Goal: Contribute content: Add original content to the website for others to see

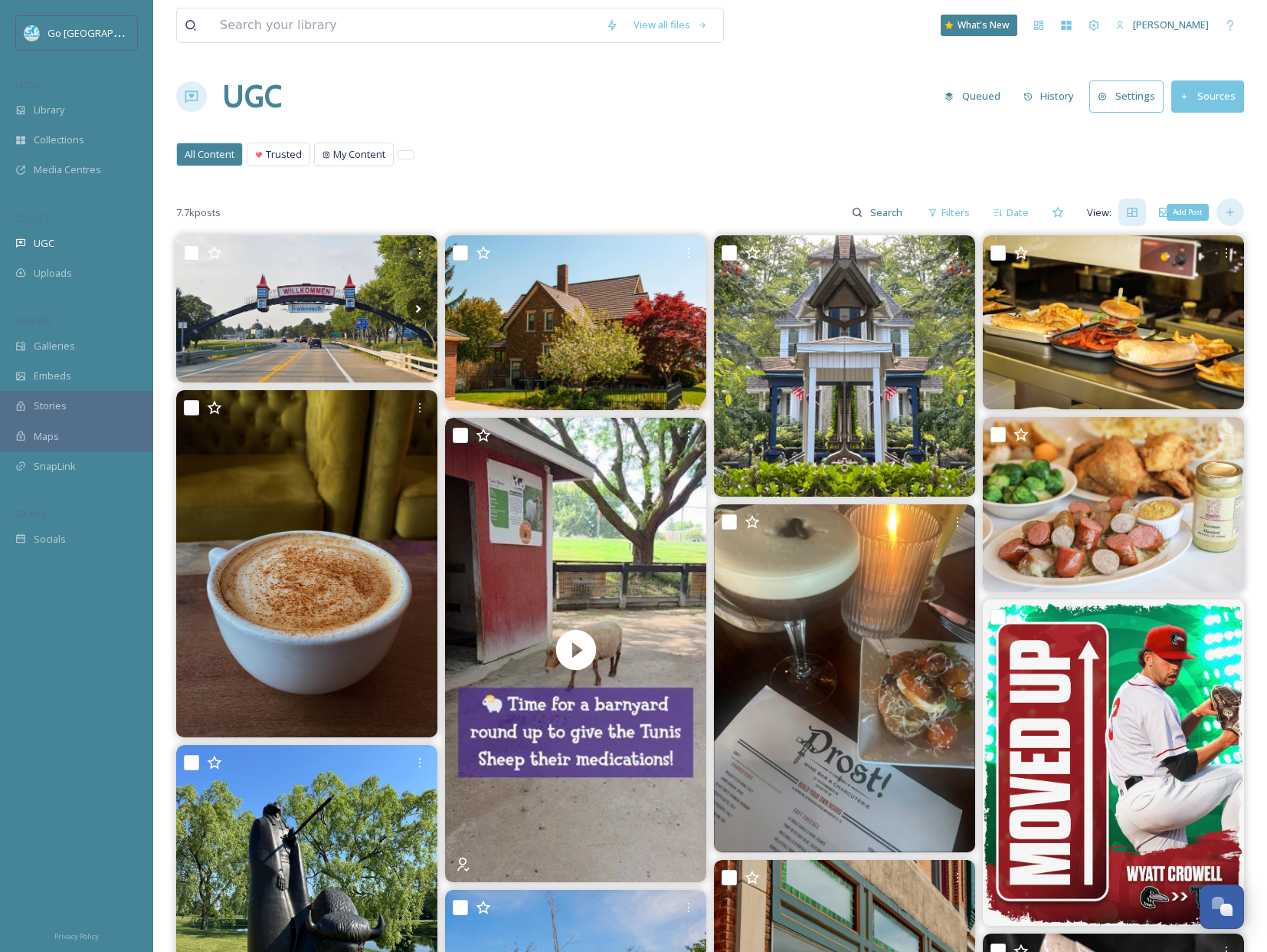
click at [1236, 211] on div "Add Post" at bounding box center [1231, 213] width 27 height 27
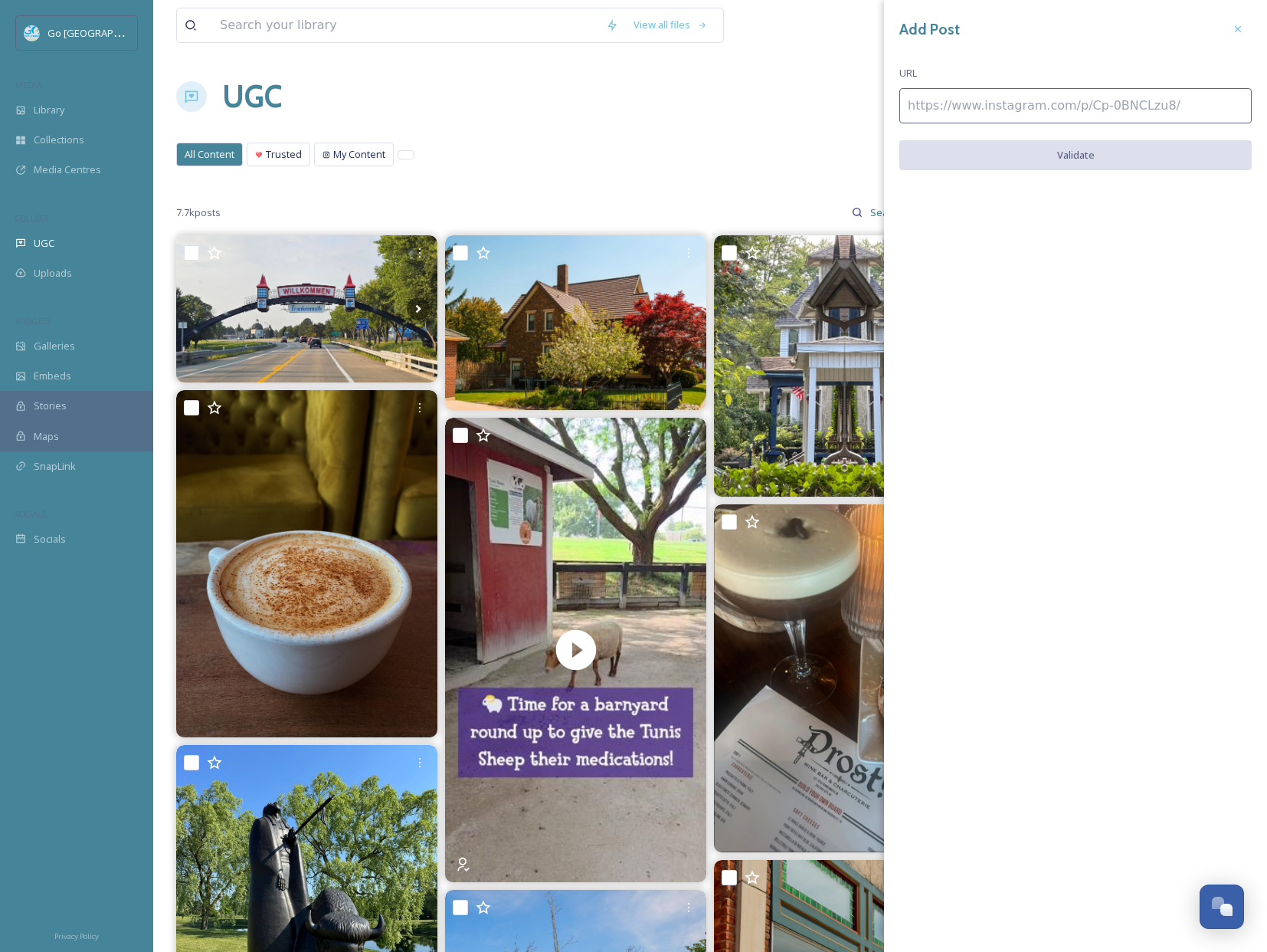
click at [953, 116] on input at bounding box center [1075, 106] width 352 height 36
paste input "[URL][DOMAIN_NAME]"
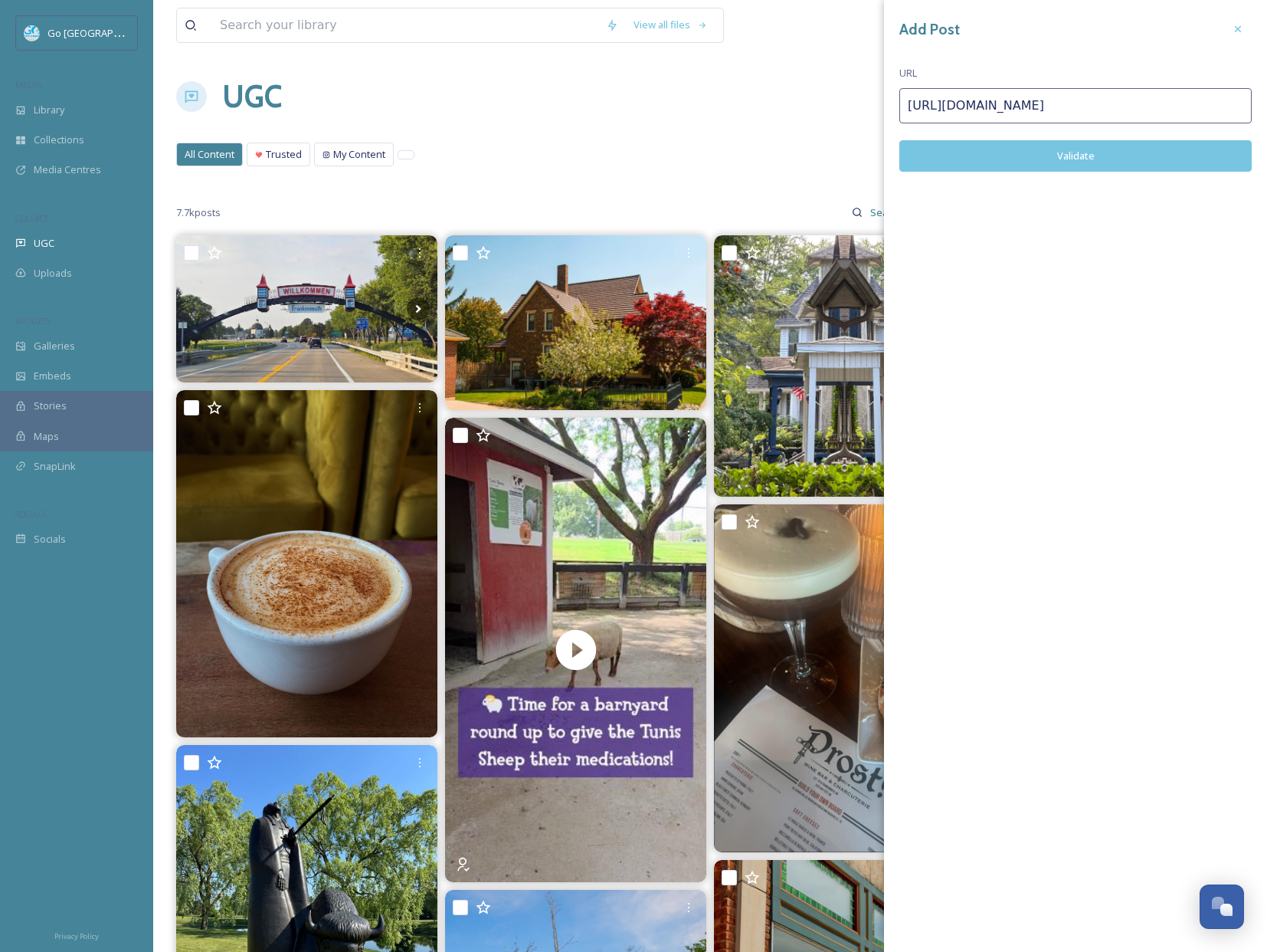
type input "[URL][DOMAIN_NAME]"
click at [1065, 145] on button "Validate" at bounding box center [1075, 156] width 352 height 32
click at [1131, 155] on button "Add Post" at bounding box center [1075, 156] width 352 height 32
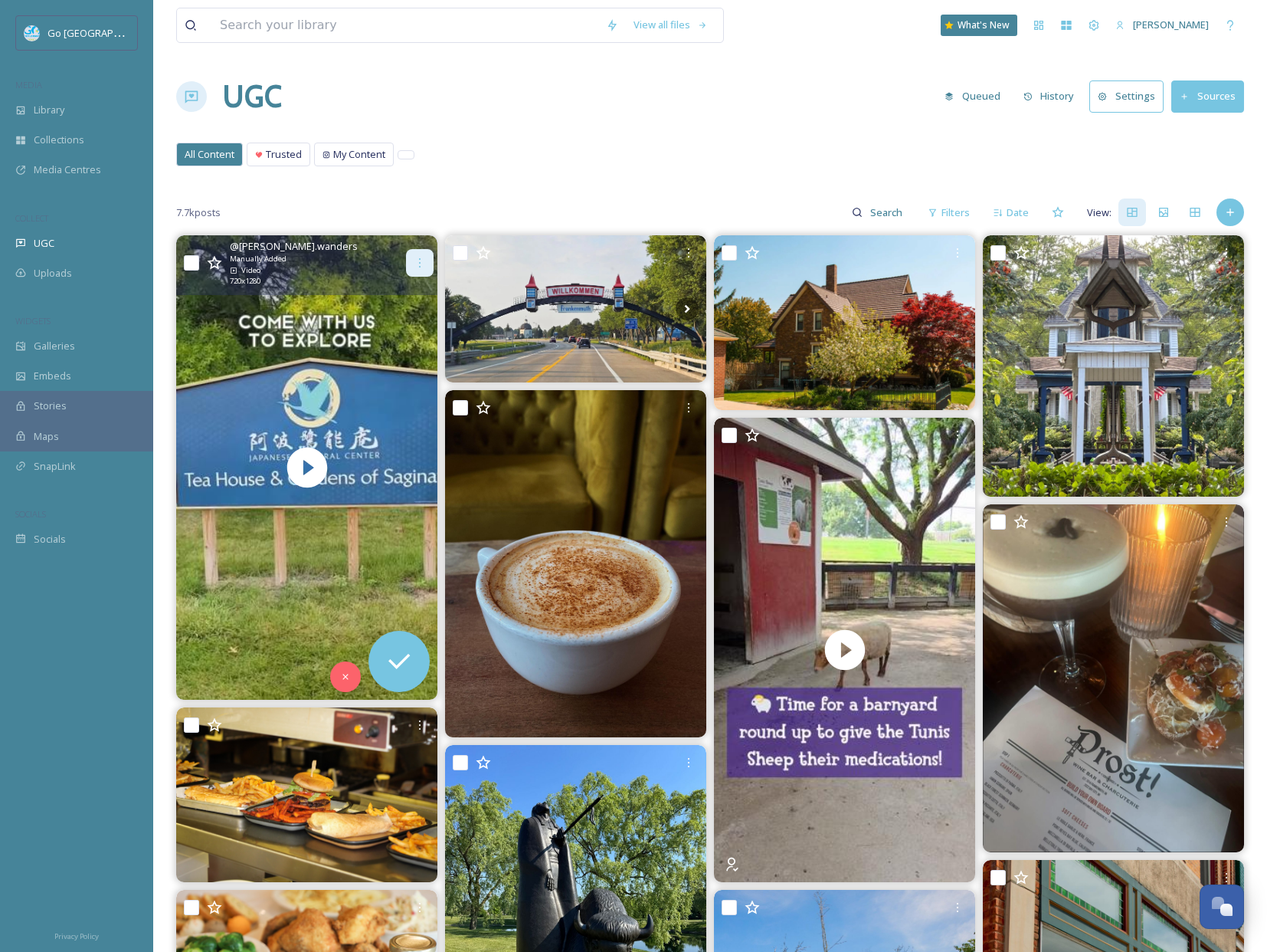
click at [425, 260] on icon at bounding box center [419, 263] width 12 height 12
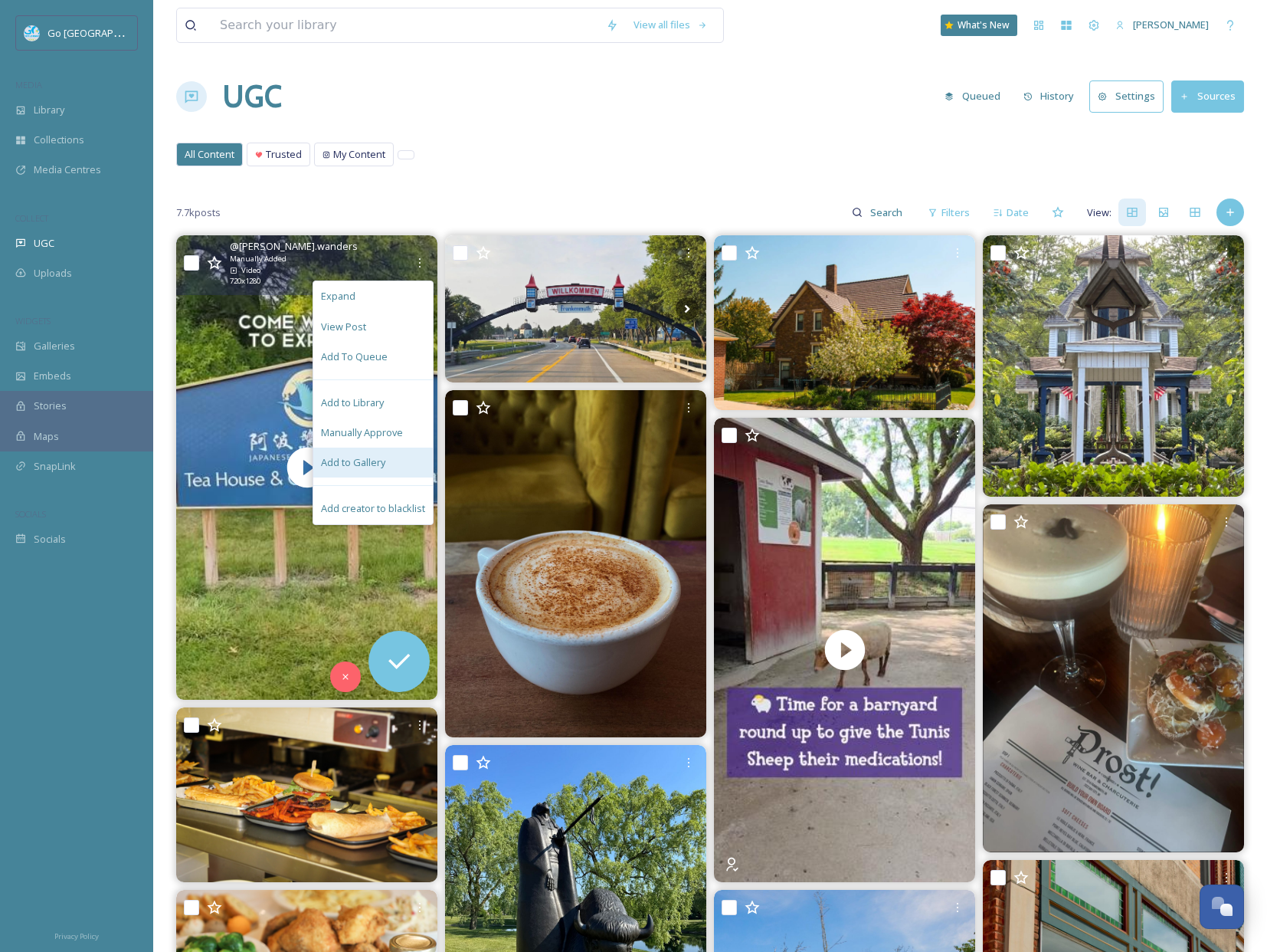
click at [406, 462] on div "Add to Gallery" at bounding box center [373, 462] width 120 height 30
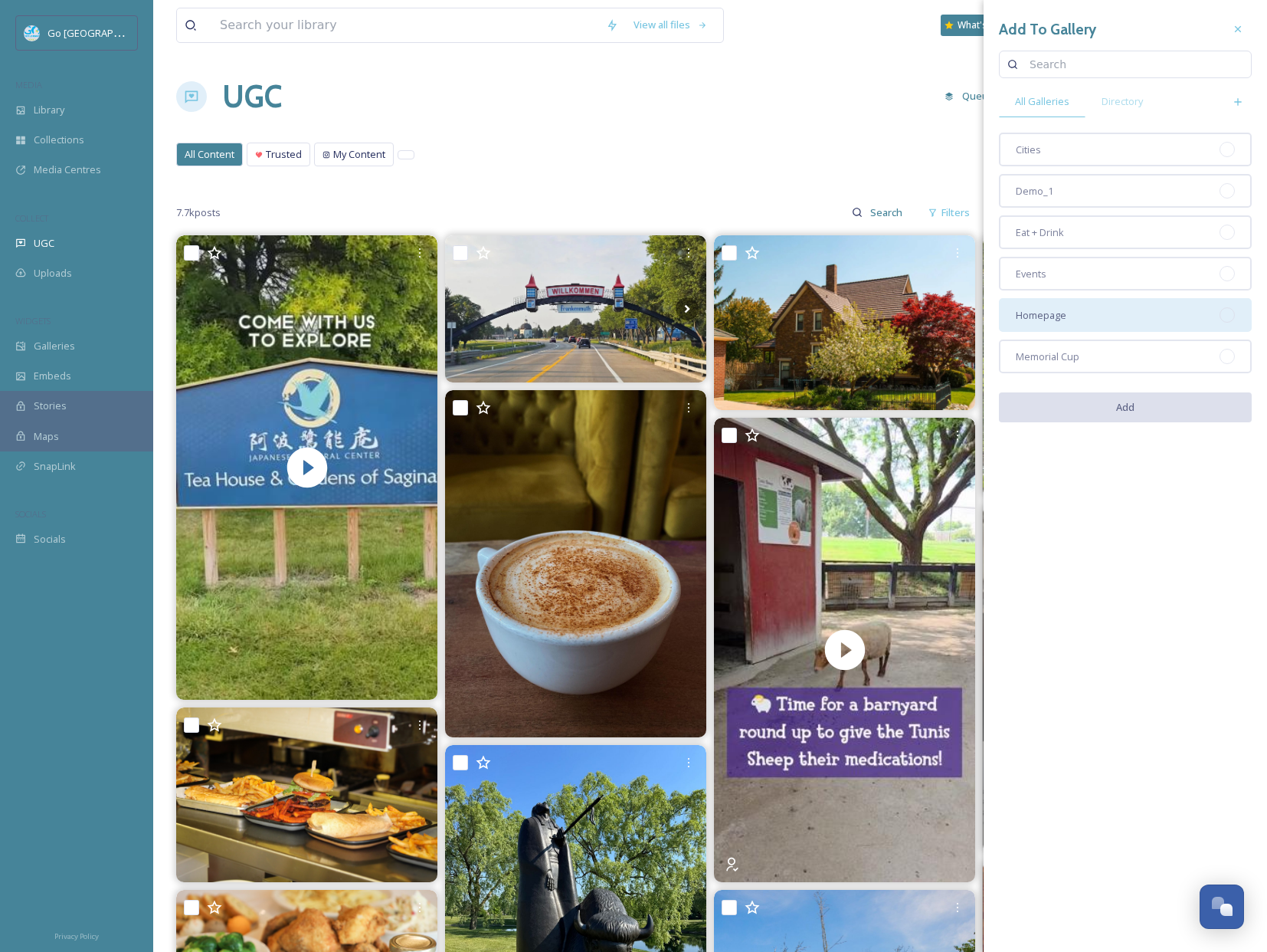
click at [1125, 320] on div "Homepage" at bounding box center [1125, 315] width 253 height 34
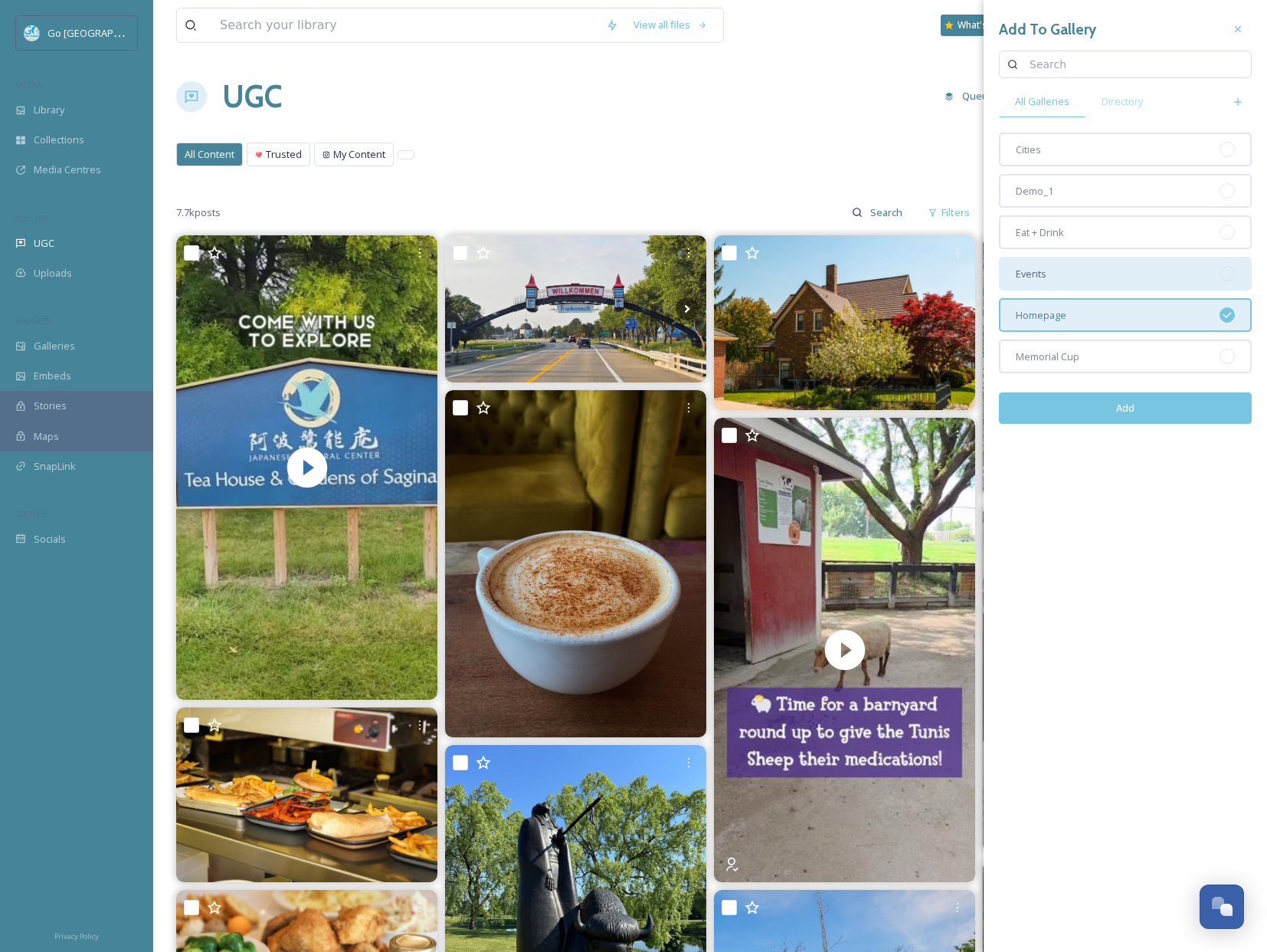
click at [1071, 265] on div "Events" at bounding box center [1125, 274] width 253 height 34
click at [1135, 408] on button "Add" at bounding box center [1125, 407] width 253 height 32
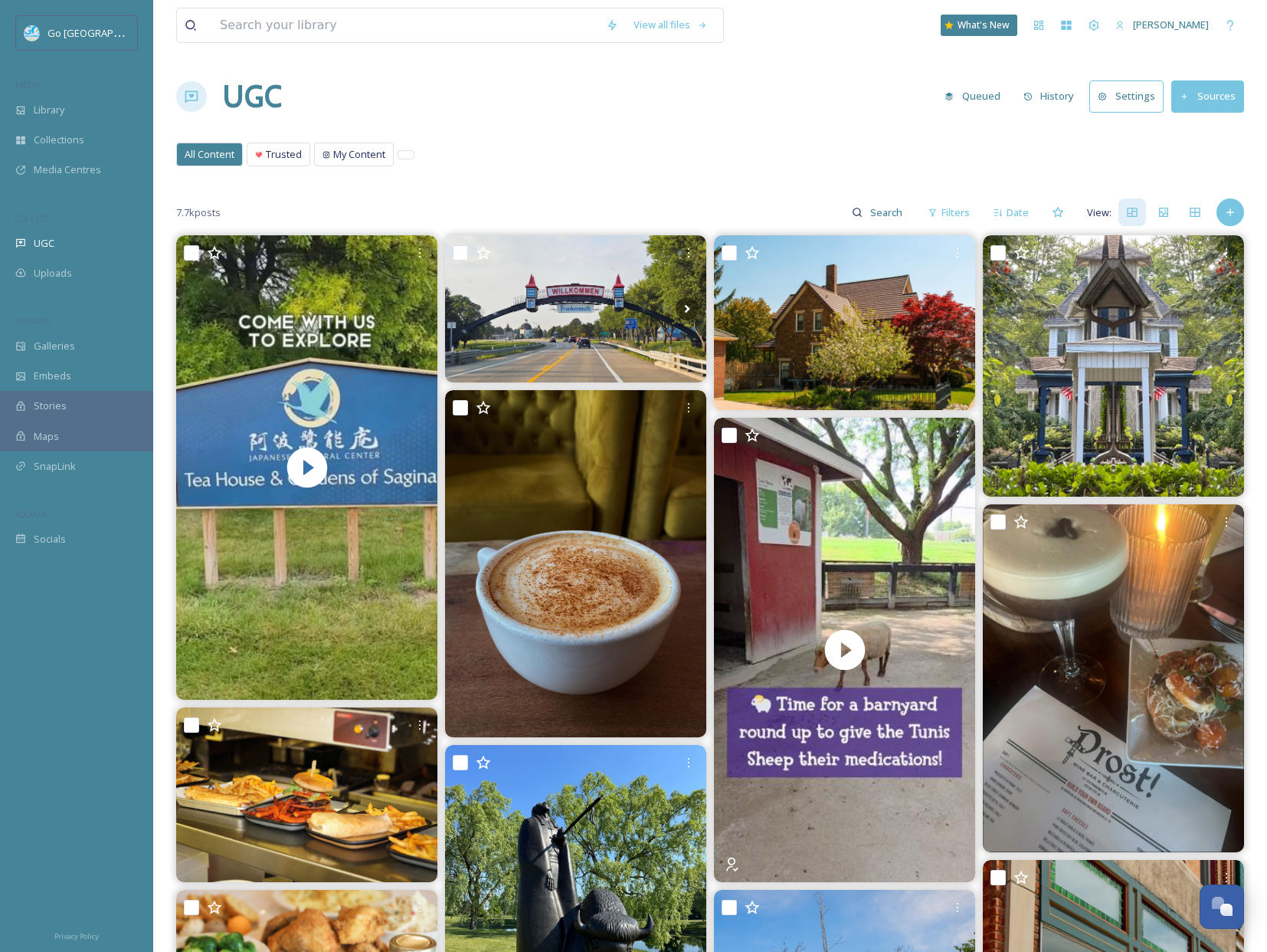
click at [1230, 214] on icon at bounding box center [1230, 212] width 12 height 12
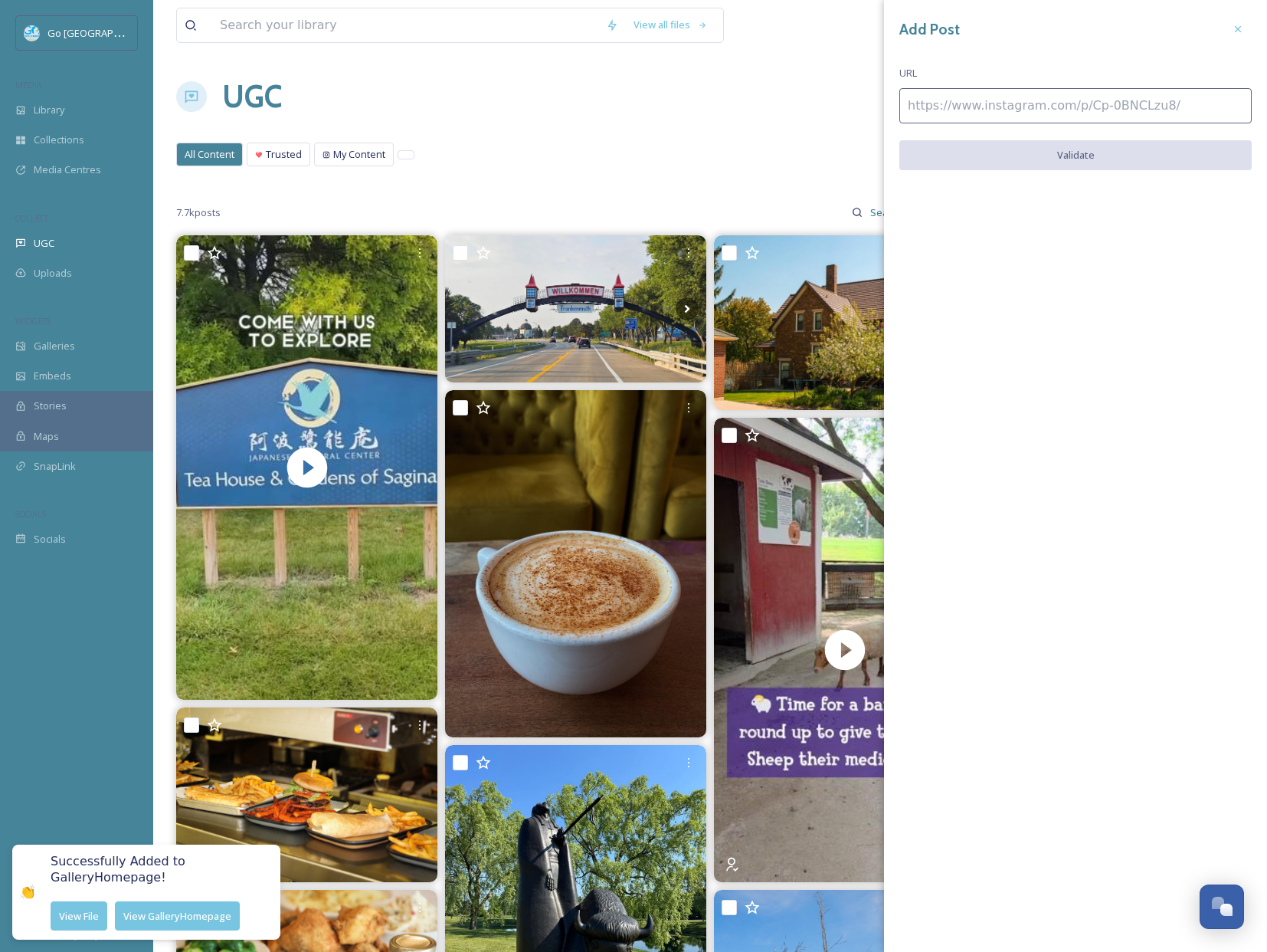
click at [982, 101] on input at bounding box center [1075, 106] width 352 height 36
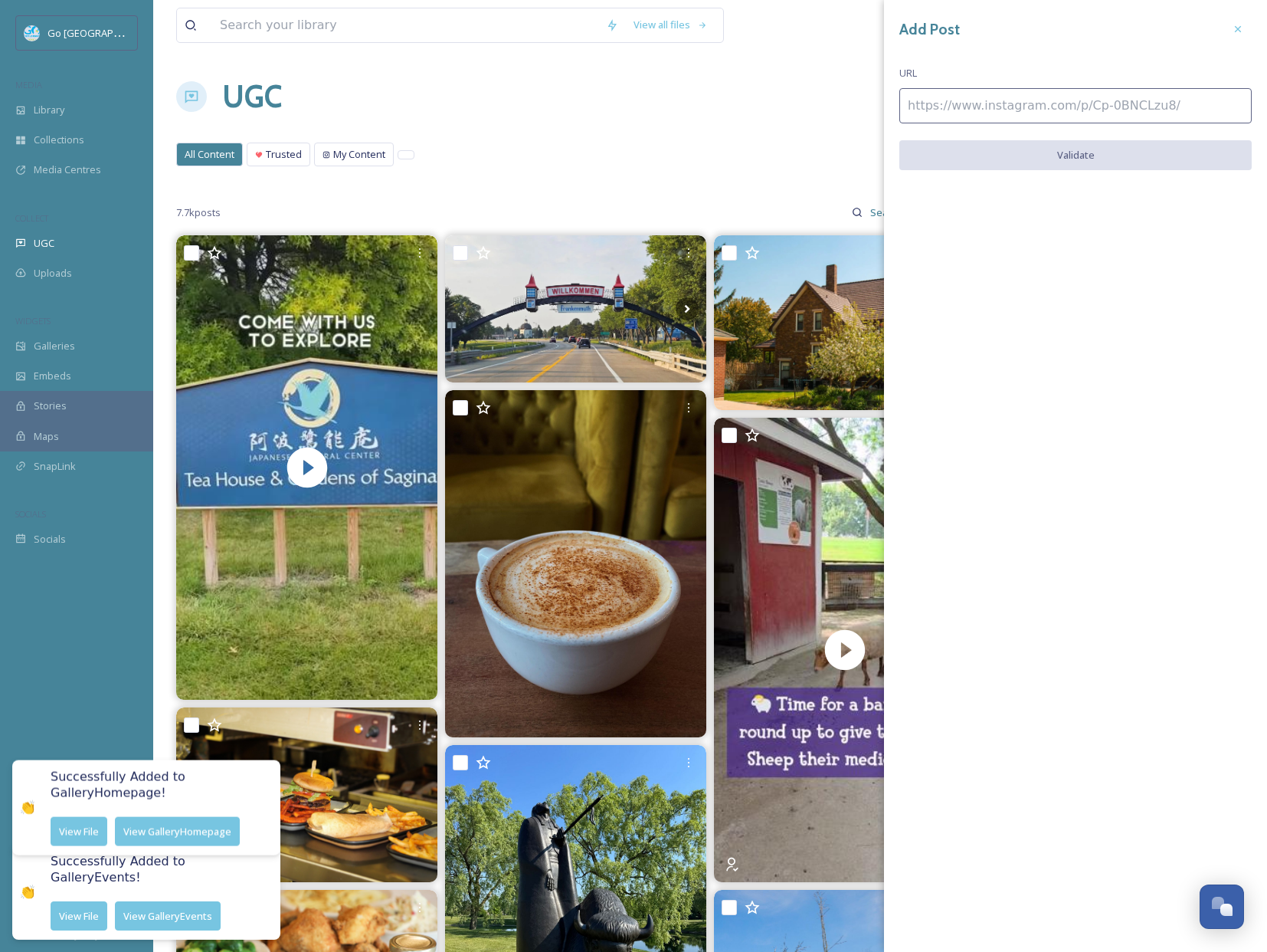
paste input "[URL][DOMAIN_NAME]"
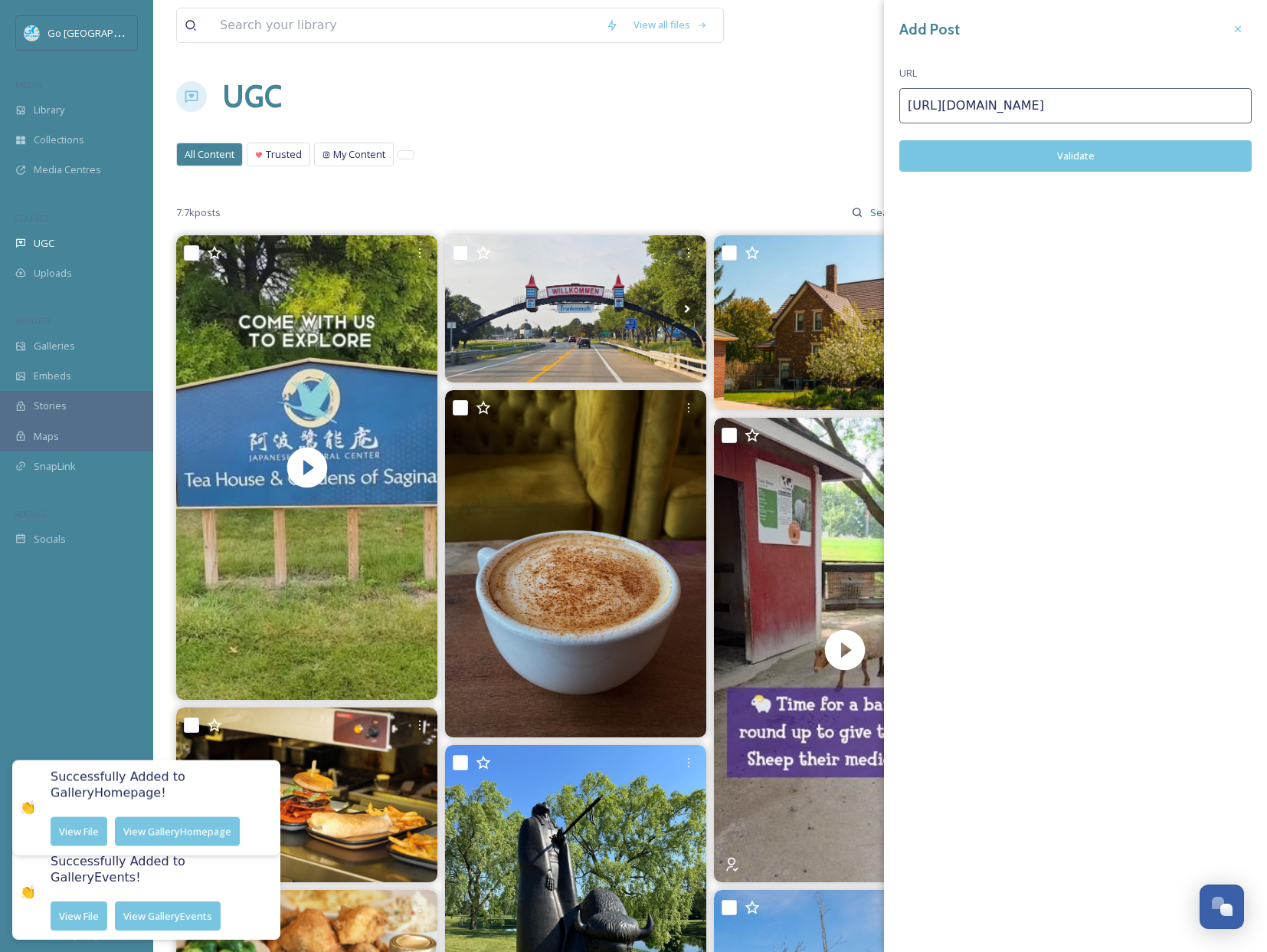
type input "[URL][DOMAIN_NAME]"
click at [1065, 150] on button "Validate" at bounding box center [1075, 156] width 352 height 32
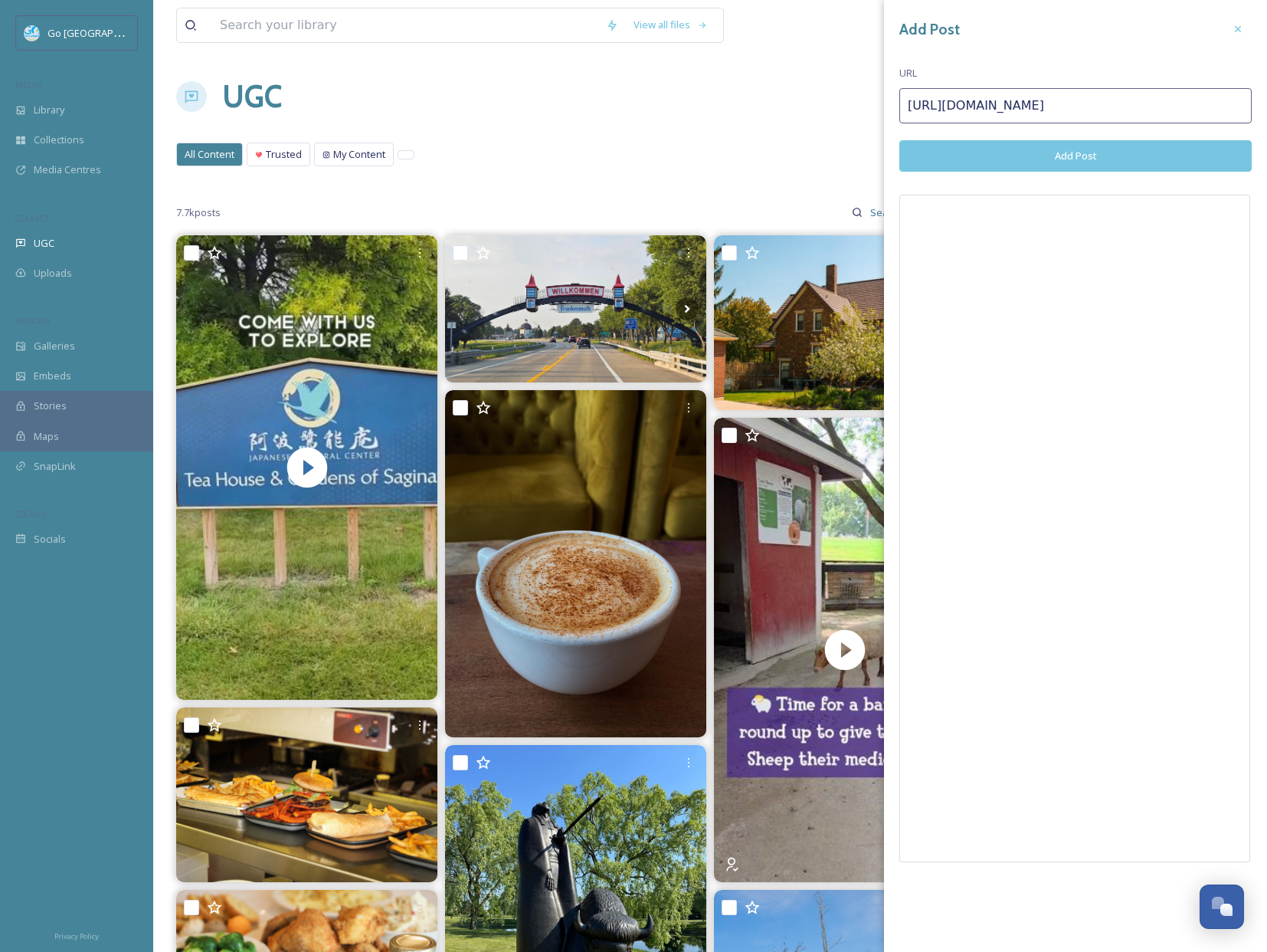
click at [1114, 162] on button "Add Post" at bounding box center [1075, 156] width 352 height 32
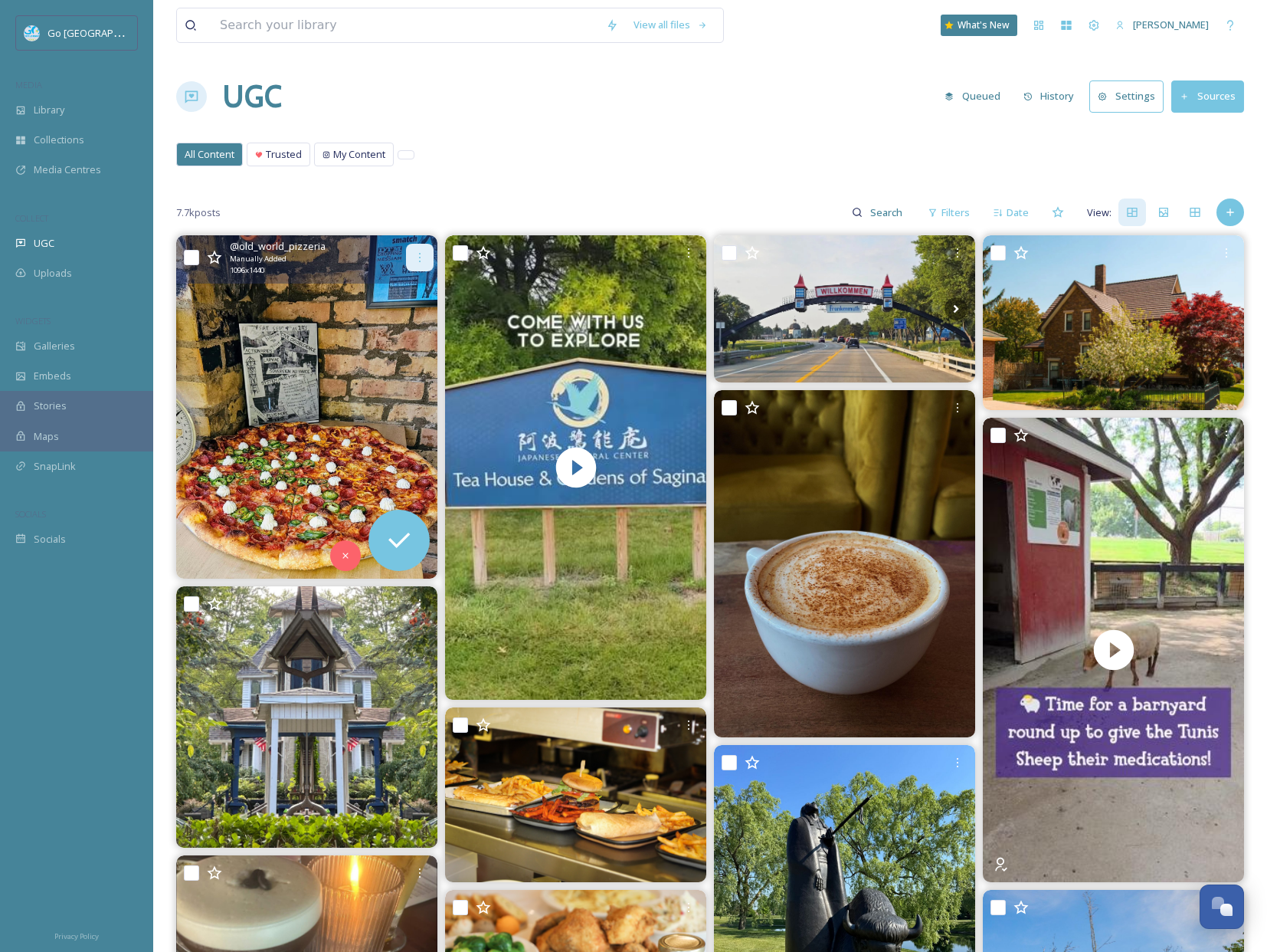
click at [412, 251] on div at bounding box center [419, 257] width 27 height 27
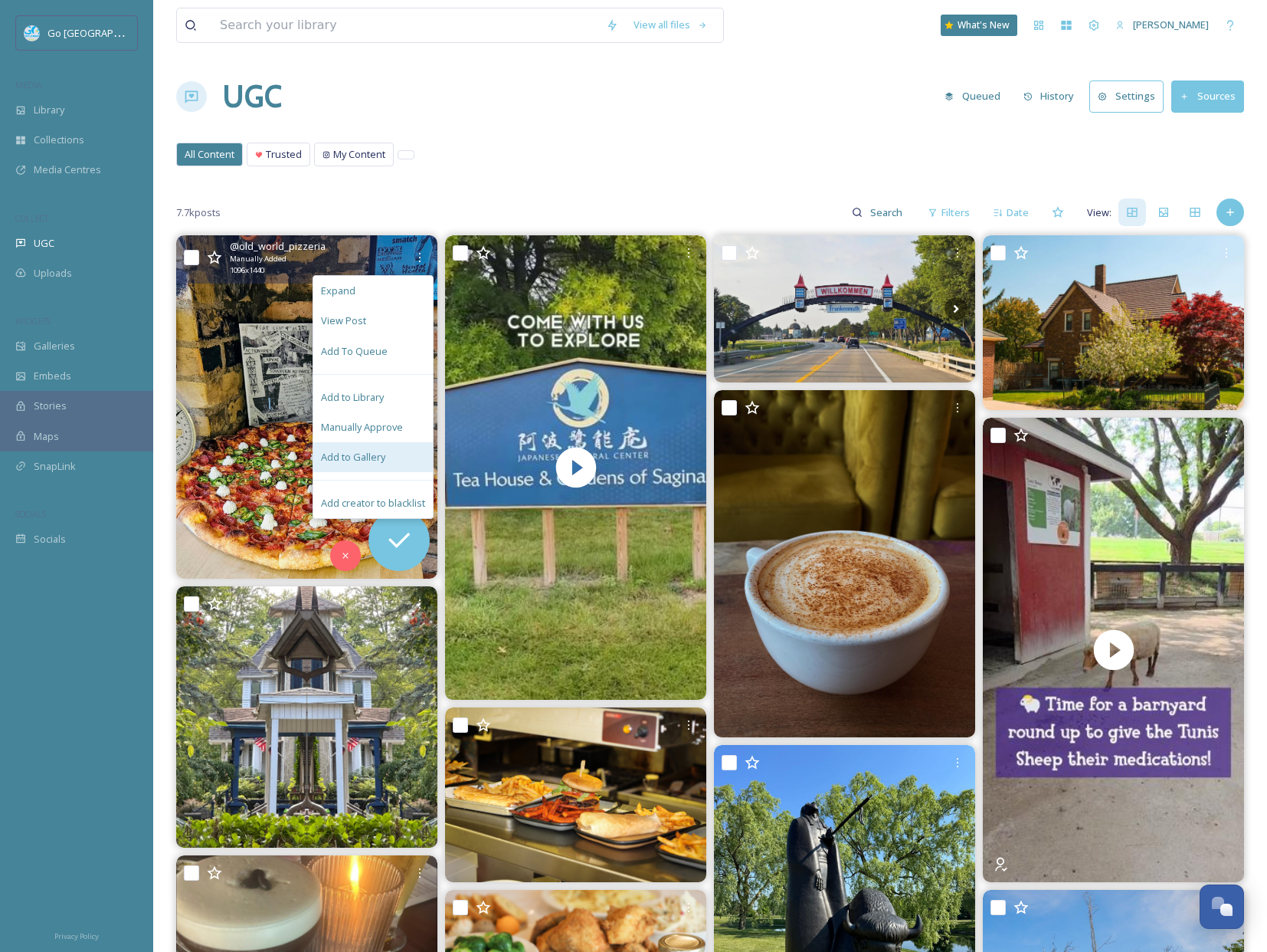
click at [368, 463] on span "Add to Gallery" at bounding box center [353, 457] width 65 height 15
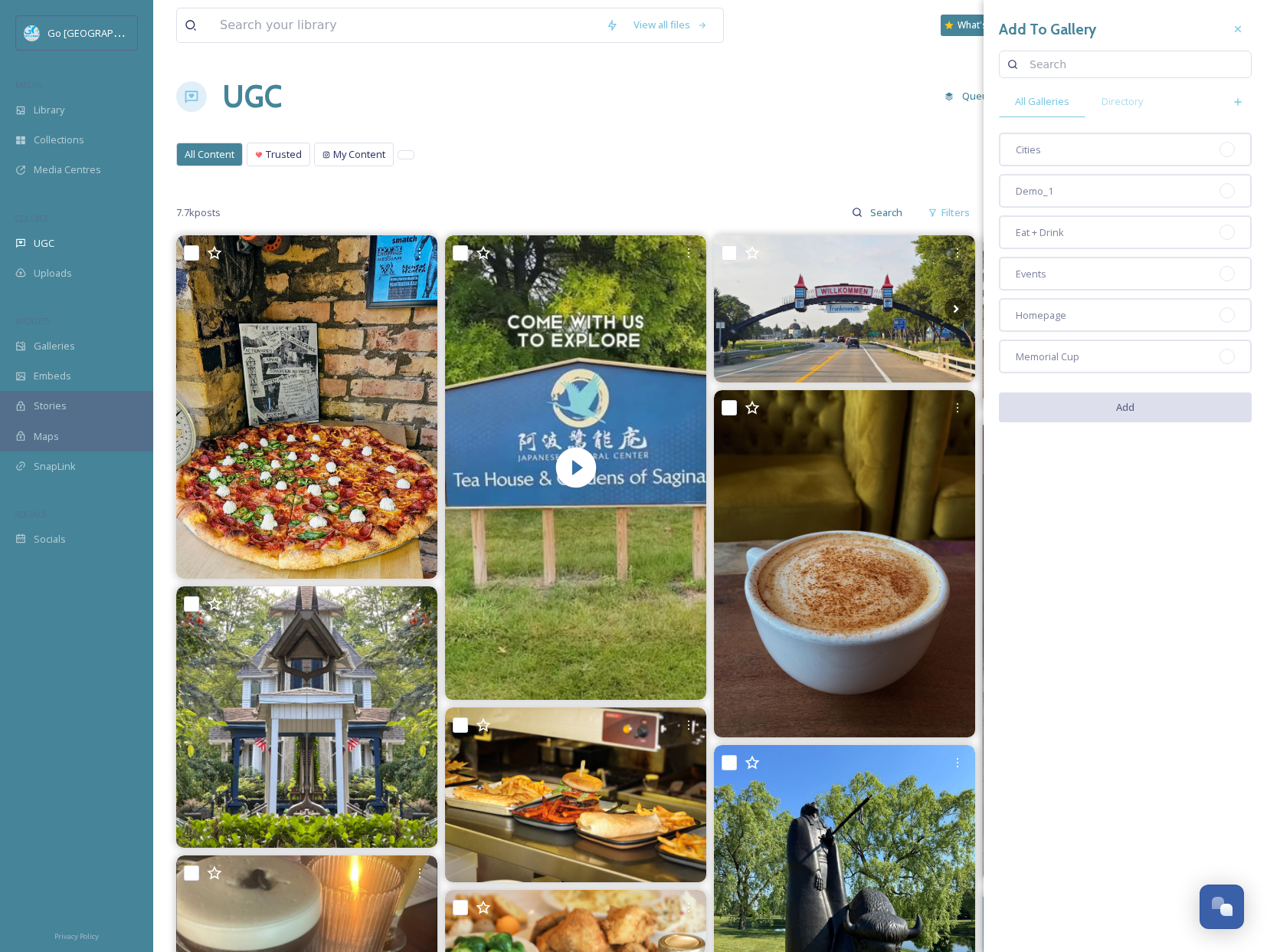
click at [1048, 318] on span "Homepage" at bounding box center [1041, 315] width 51 height 15
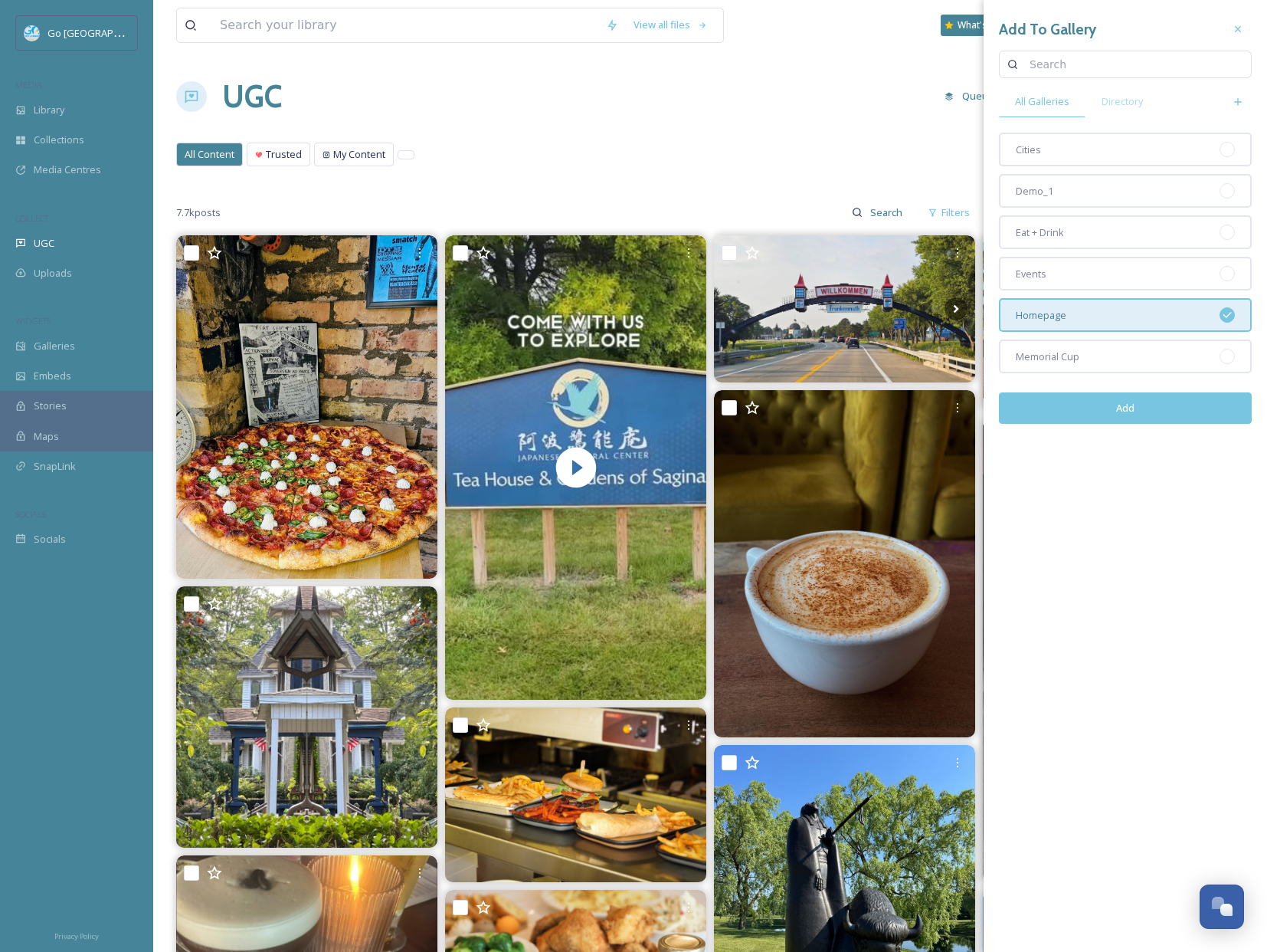
click at [1057, 240] on div "Eat + Drink" at bounding box center [1125, 232] width 253 height 34
click at [1139, 406] on button "Add" at bounding box center [1125, 407] width 253 height 32
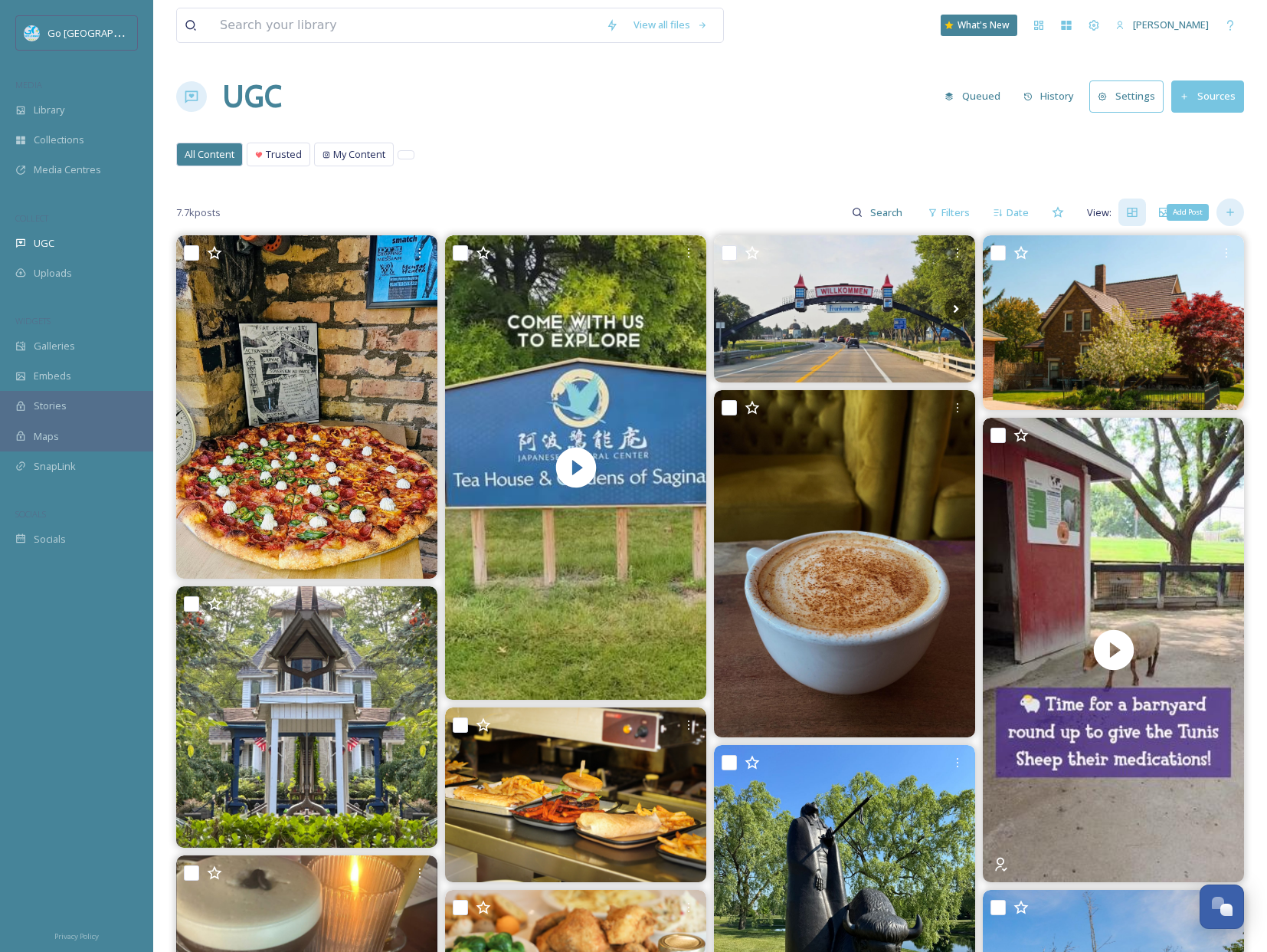
click at [1236, 206] on div "Add Post" at bounding box center [1231, 213] width 27 height 27
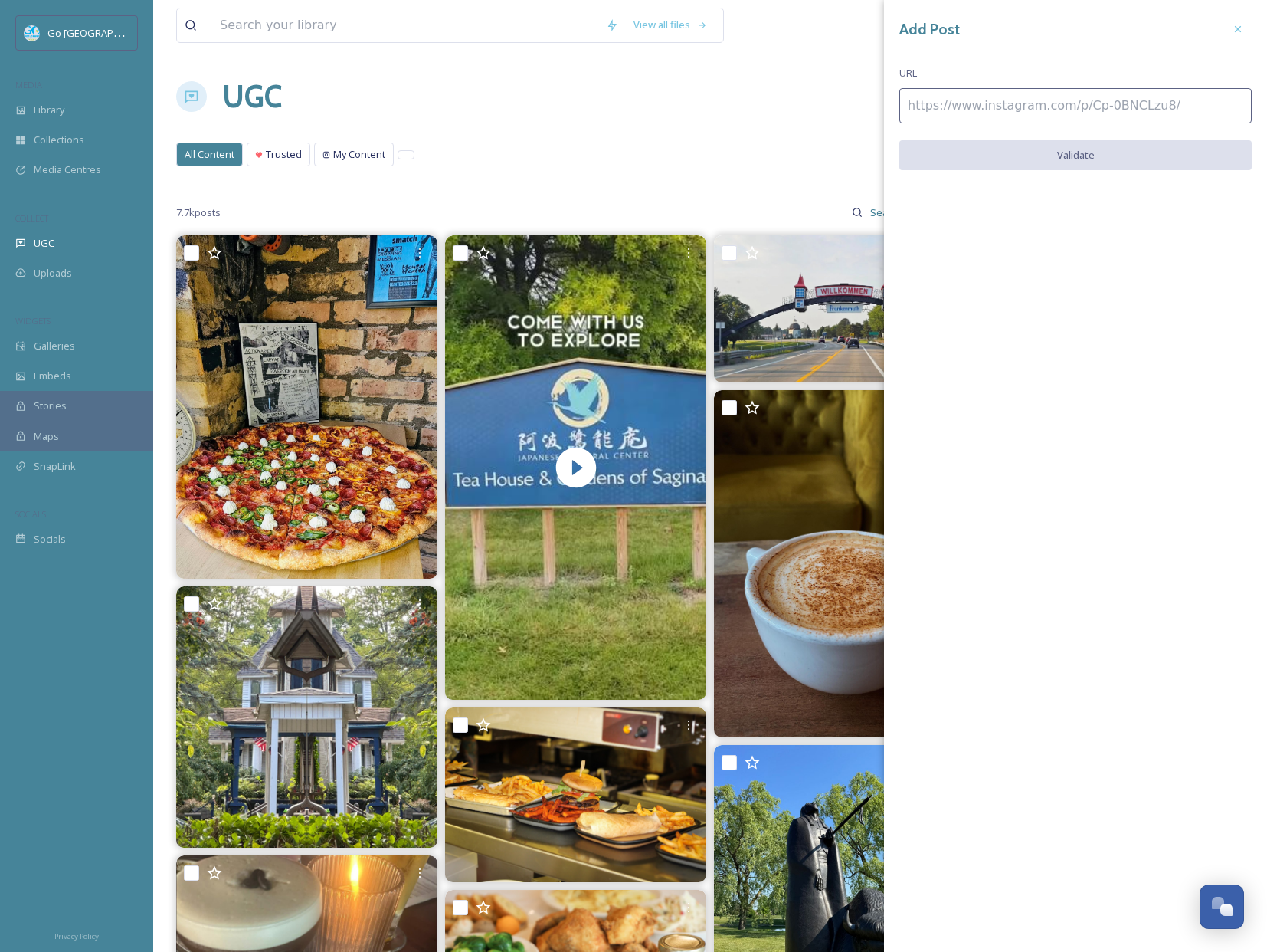
click at [941, 111] on input at bounding box center [1075, 106] width 352 height 36
paste input "[URL][DOMAIN_NAME]"
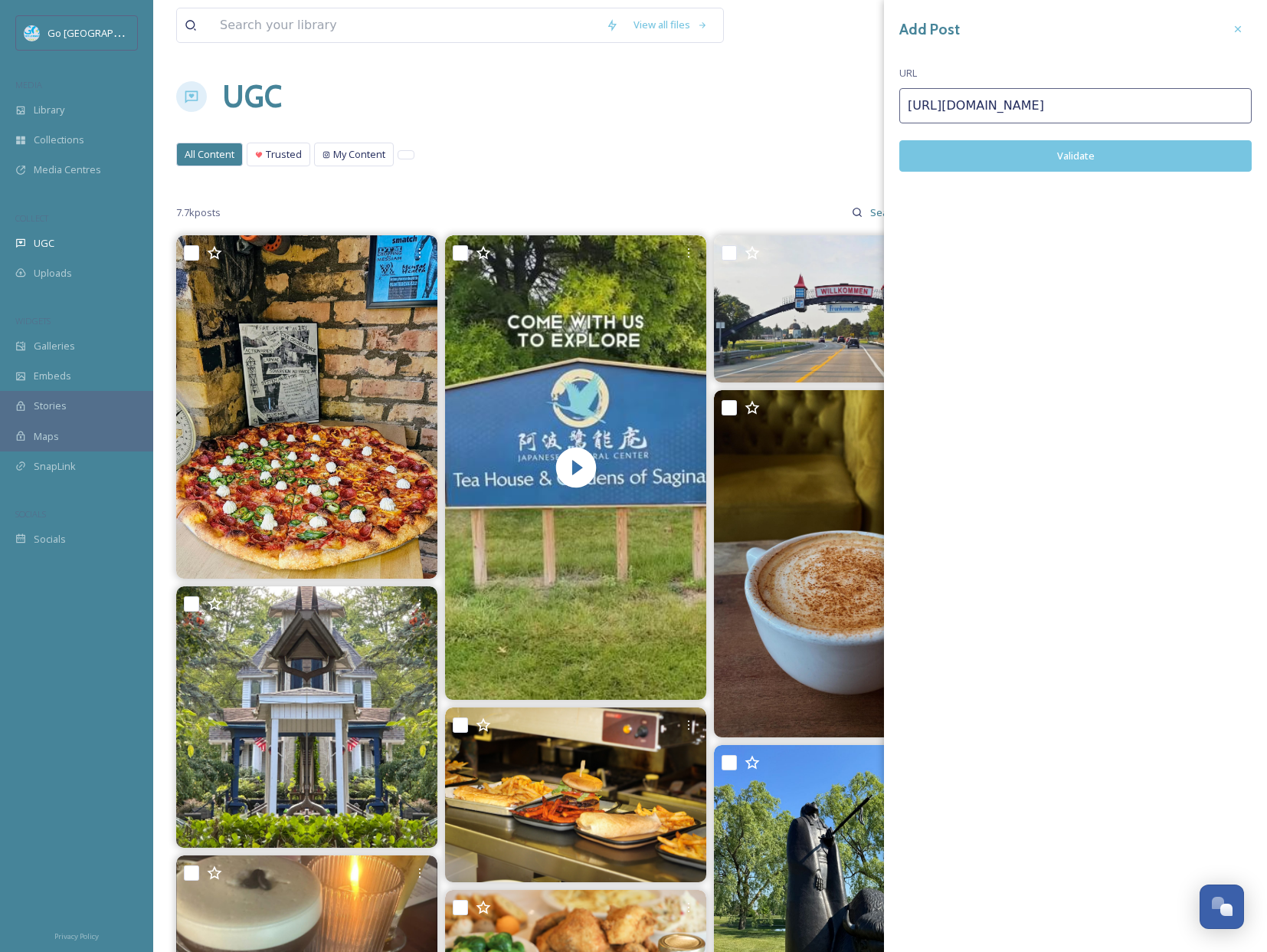
type input "[URL][DOMAIN_NAME]"
click at [1082, 141] on button "Validate" at bounding box center [1075, 156] width 352 height 32
click at [1096, 155] on button "Add Post" at bounding box center [1075, 156] width 352 height 32
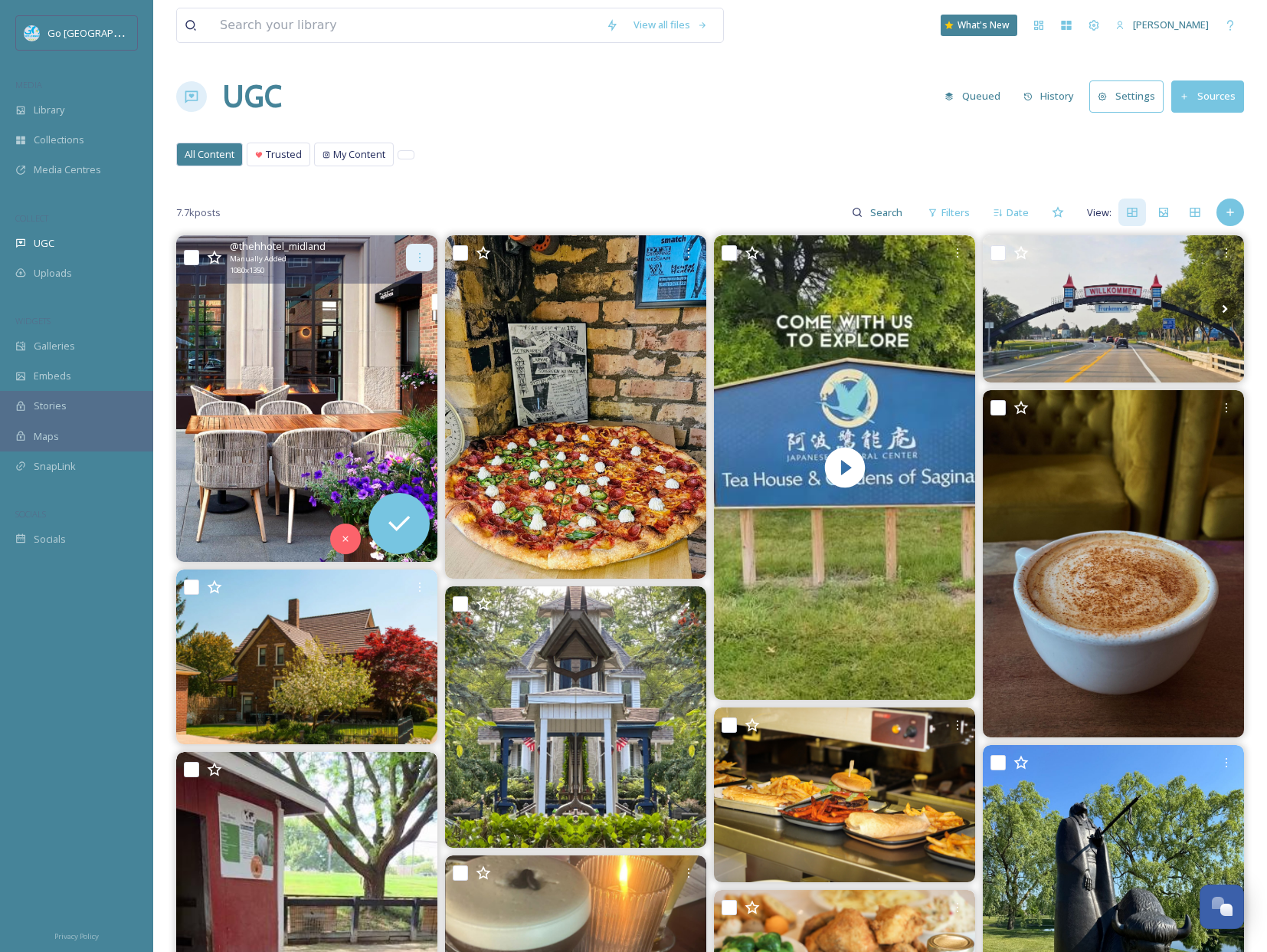
click at [412, 254] on div at bounding box center [419, 257] width 27 height 27
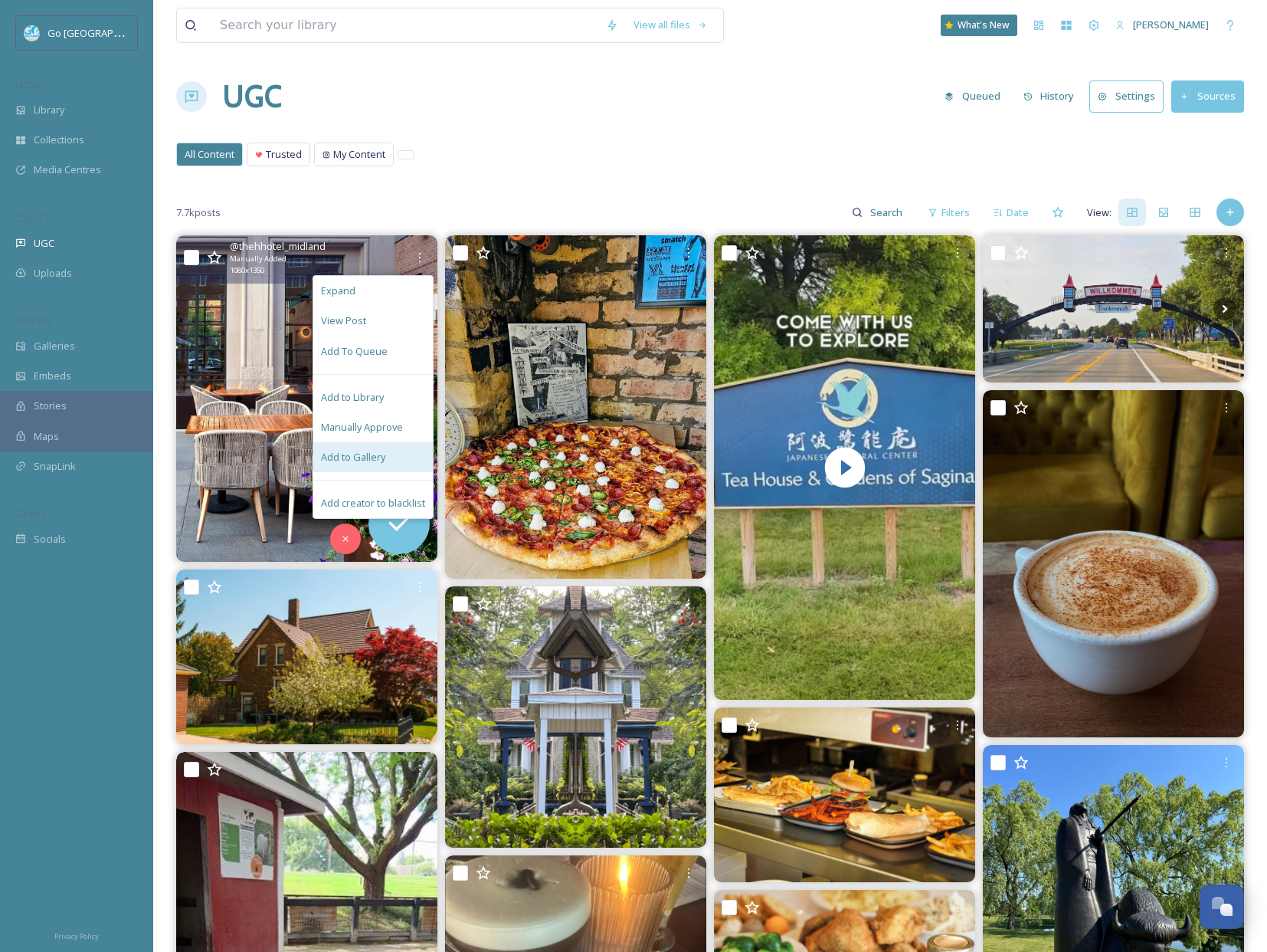
click at [363, 455] on span "Add to Gallery" at bounding box center [353, 457] width 65 height 15
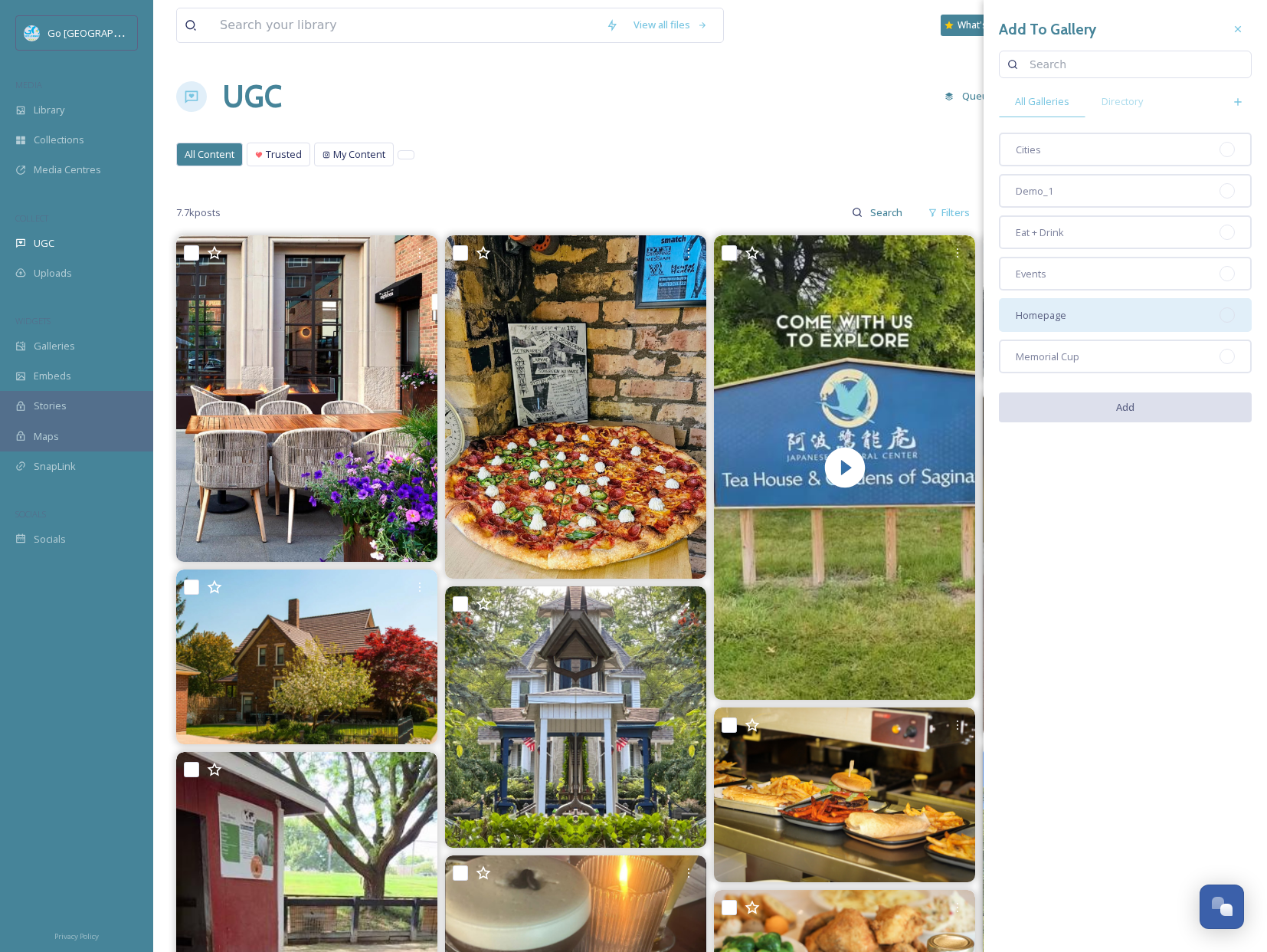
click at [1049, 325] on div "Homepage" at bounding box center [1125, 315] width 253 height 34
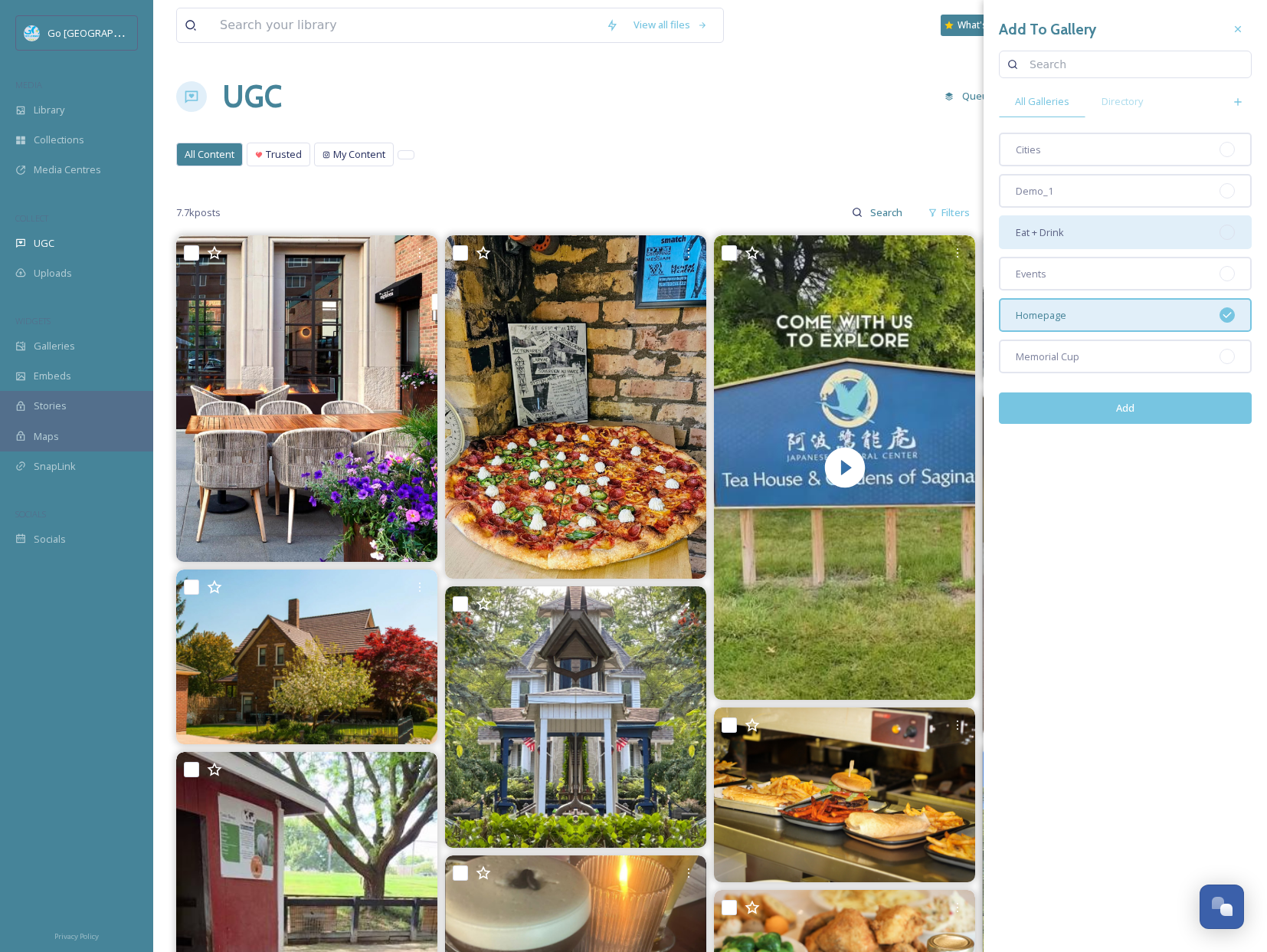
click at [1049, 226] on span "Eat + Drink" at bounding box center [1040, 233] width 48 height 15
click at [1168, 428] on div "Add" at bounding box center [1125, 407] width 253 height 54
click at [1164, 411] on button "Add" at bounding box center [1125, 407] width 253 height 32
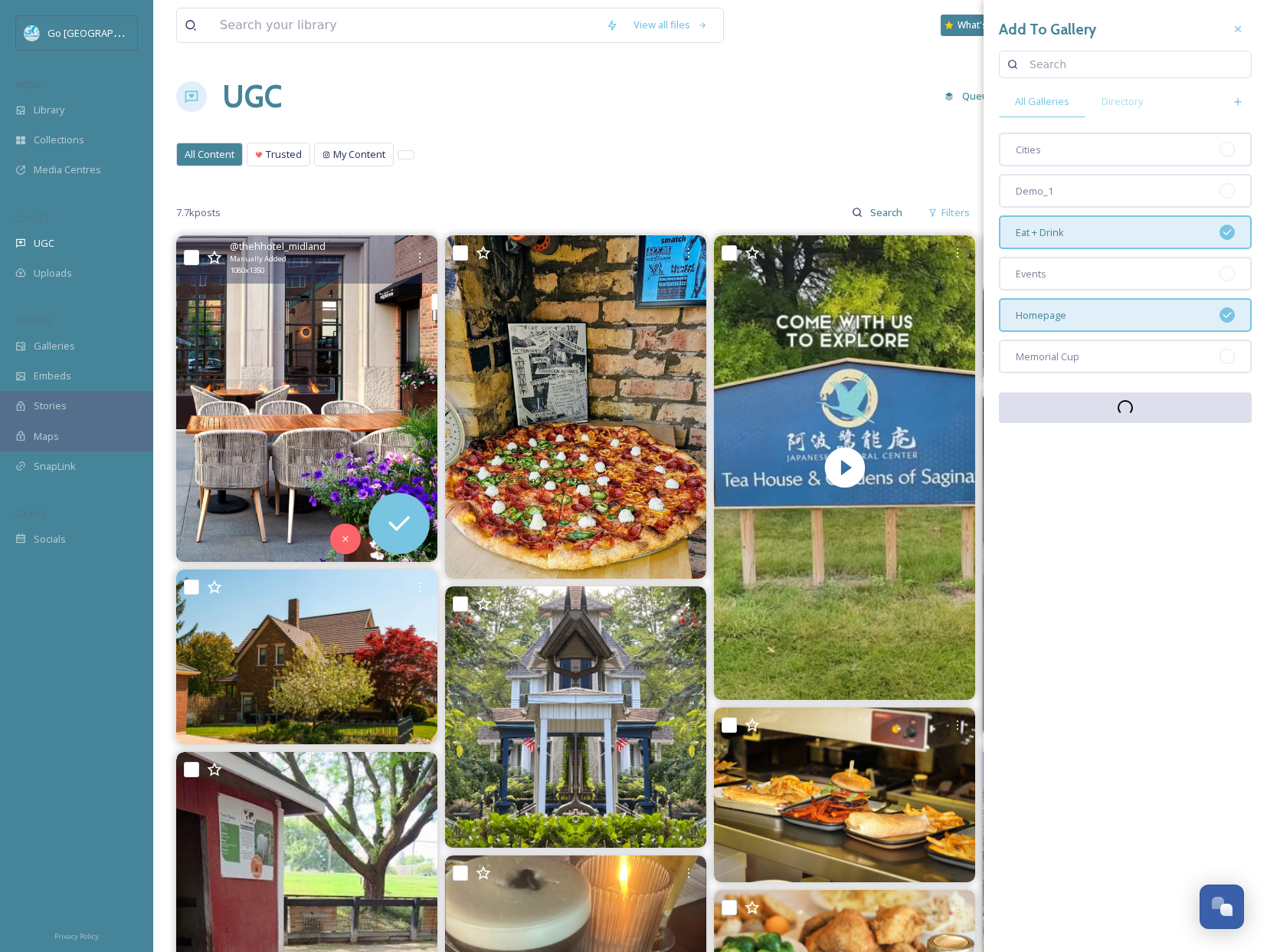
click at [426, 242] on div "@ thehhotel_midland Manually Added 1080 x 1350" at bounding box center [306, 259] width 261 height 48
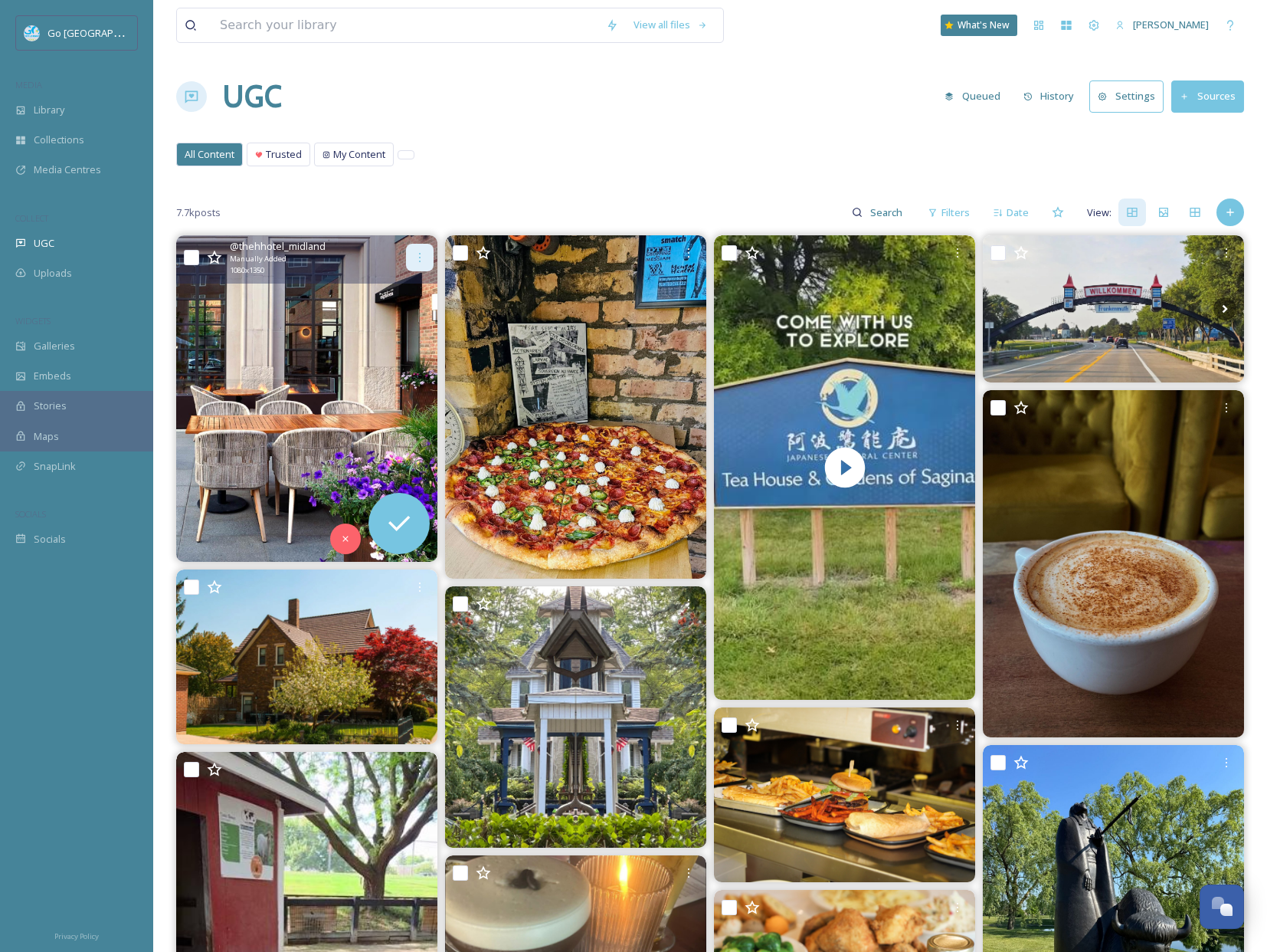
click at [414, 255] on icon at bounding box center [419, 257] width 12 height 12
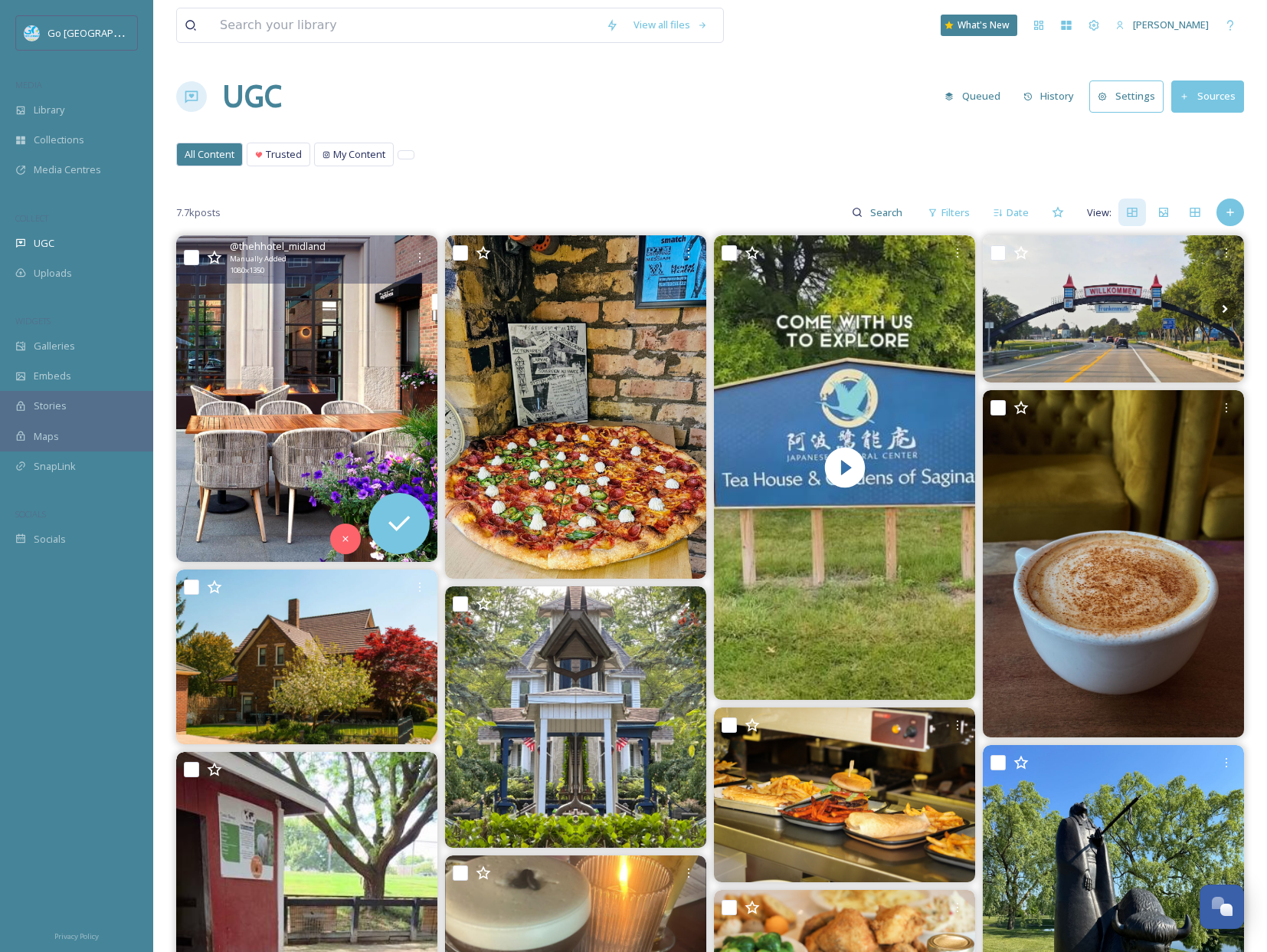
click at [343, 348] on img at bounding box center [306, 398] width 261 height 326
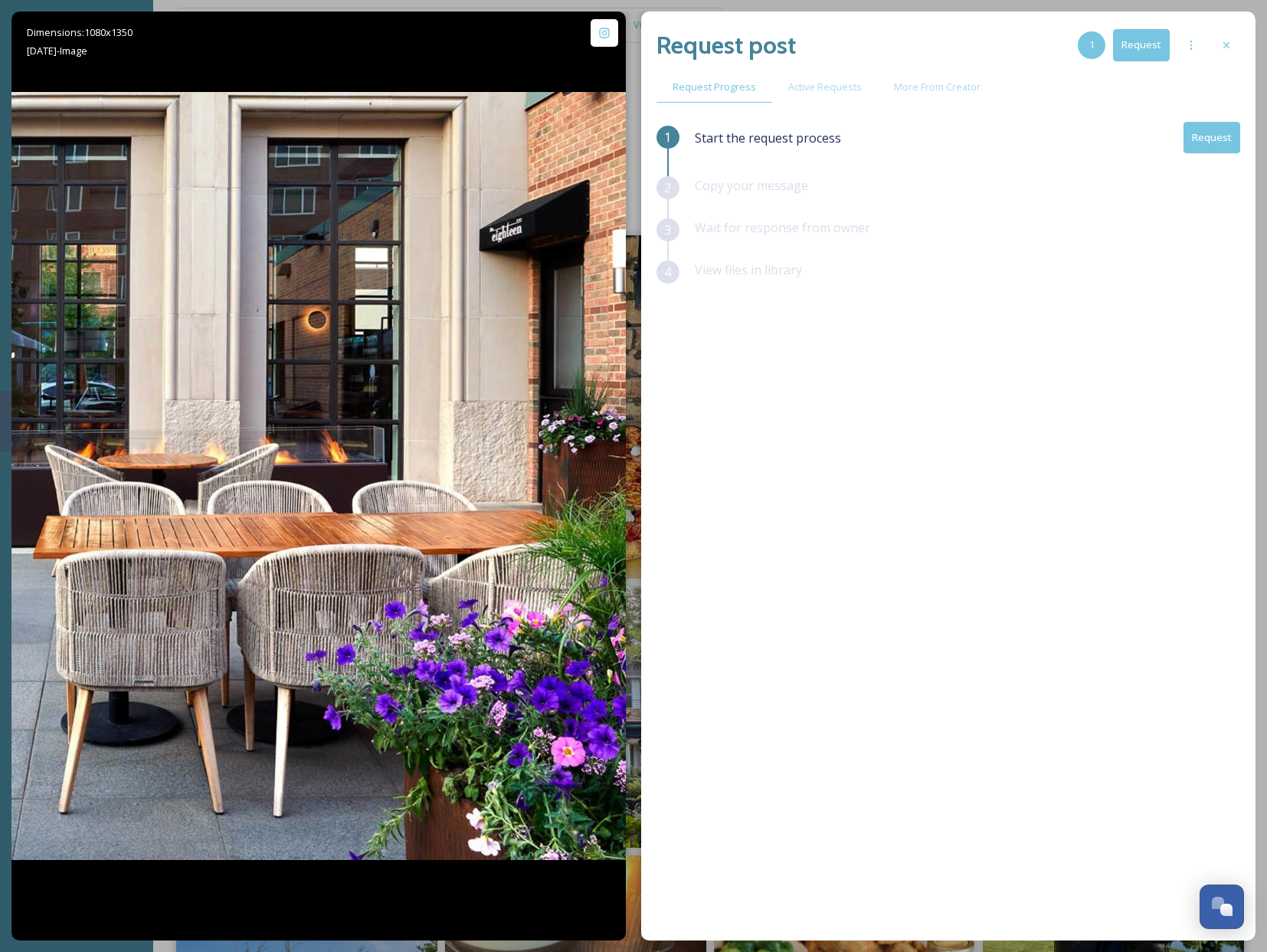
click at [1212, 137] on button "Request" at bounding box center [1212, 137] width 57 height 32
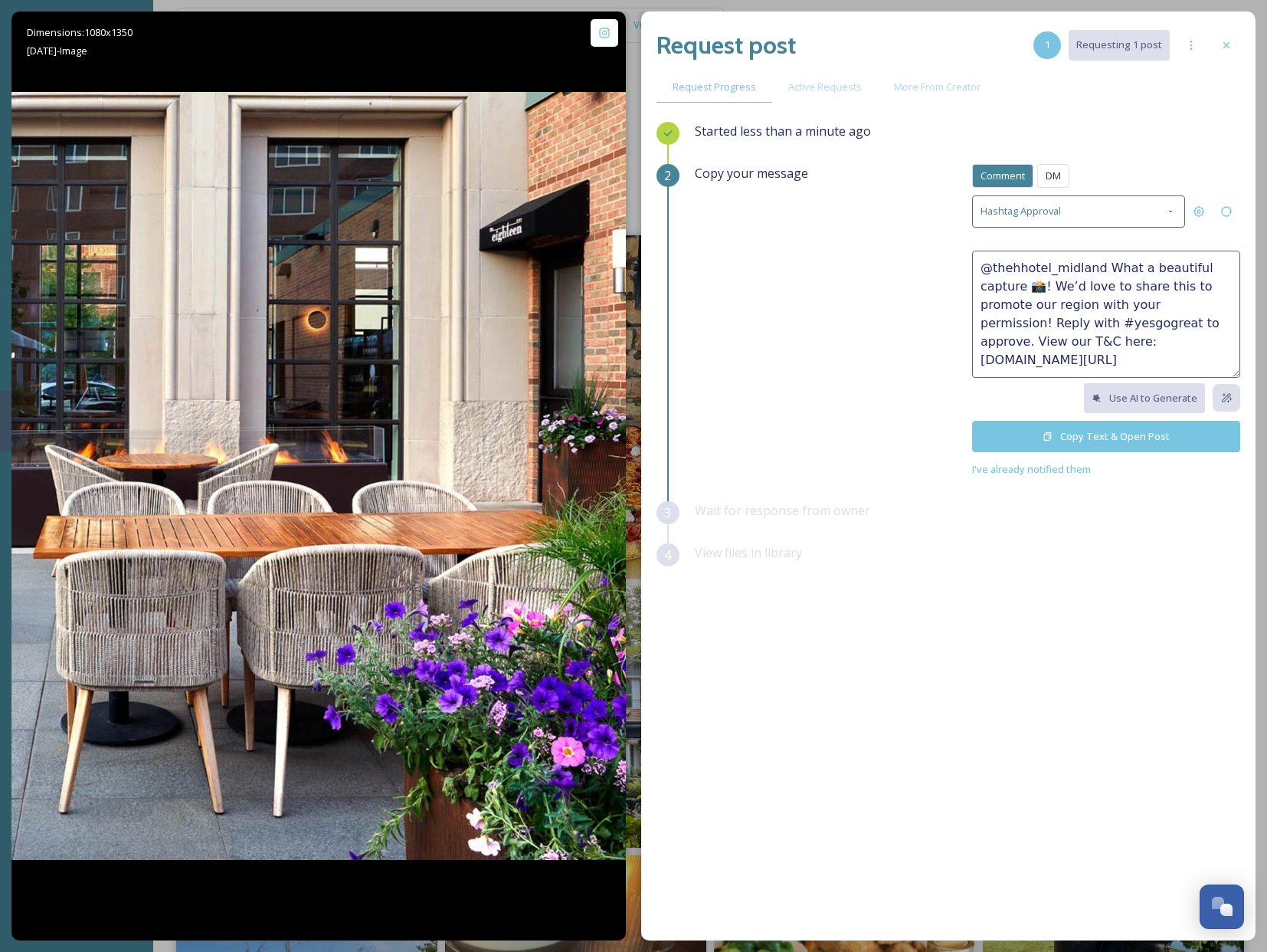
drag, startPoint x: 1048, startPoint y: 273, endPoint x: 1155, endPoint y: 322, distance: 117.7
click at [1155, 321] on textarea "@thehhotel_midland What a beautiful capture 📸! We’d love to share this to promo…" at bounding box center [1106, 314] width 268 height 127
click at [1155, 322] on textarea "@thehhotel_midland What a beautiful capture 📸! We’d love to share this to promo…" at bounding box center [1106, 314] width 268 height 127
click at [1147, 433] on button "Copy Text & Open Post" at bounding box center [1106, 436] width 268 height 32
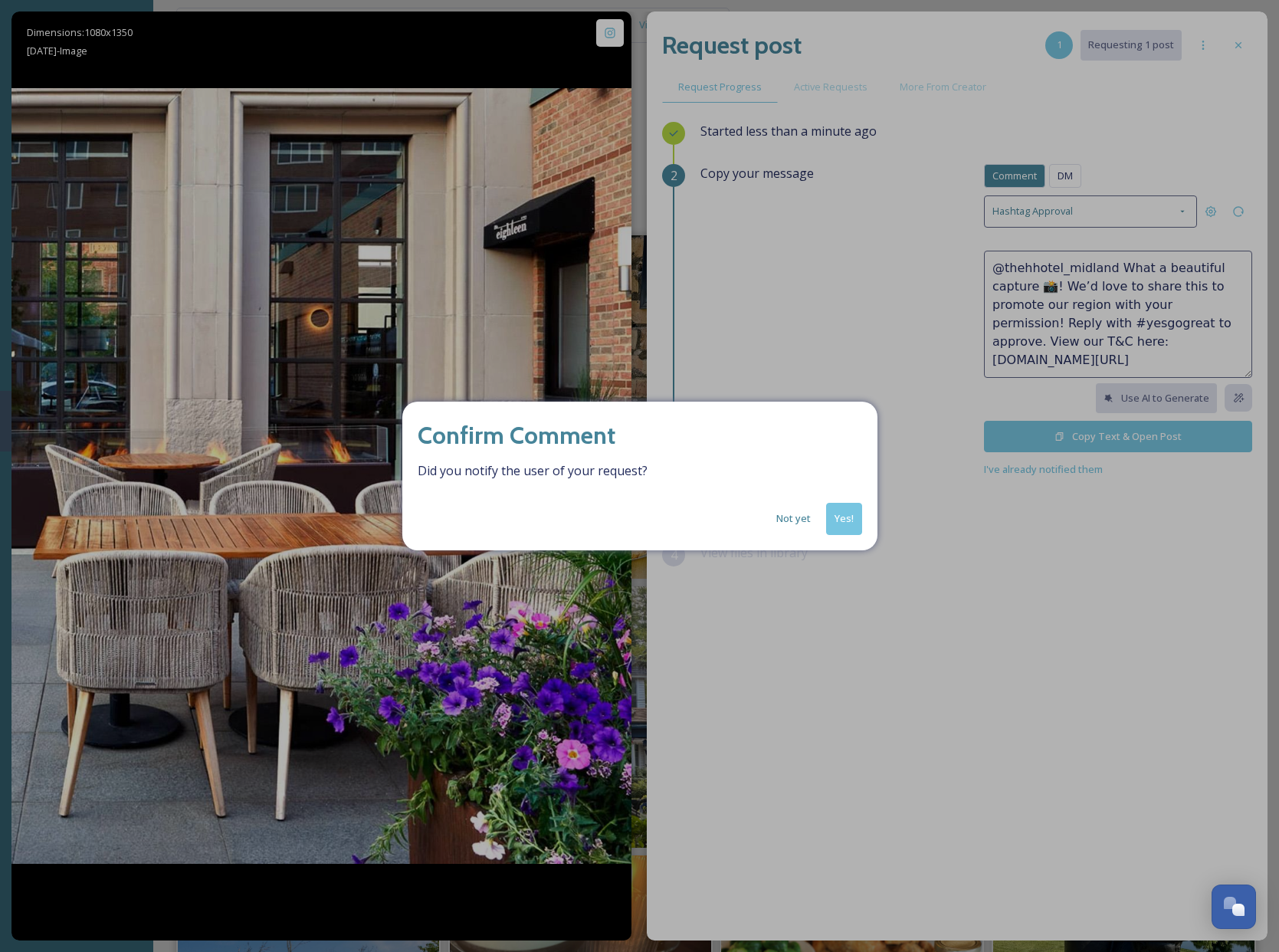
click at [851, 520] on button "Yes!" at bounding box center [844, 518] width 36 height 32
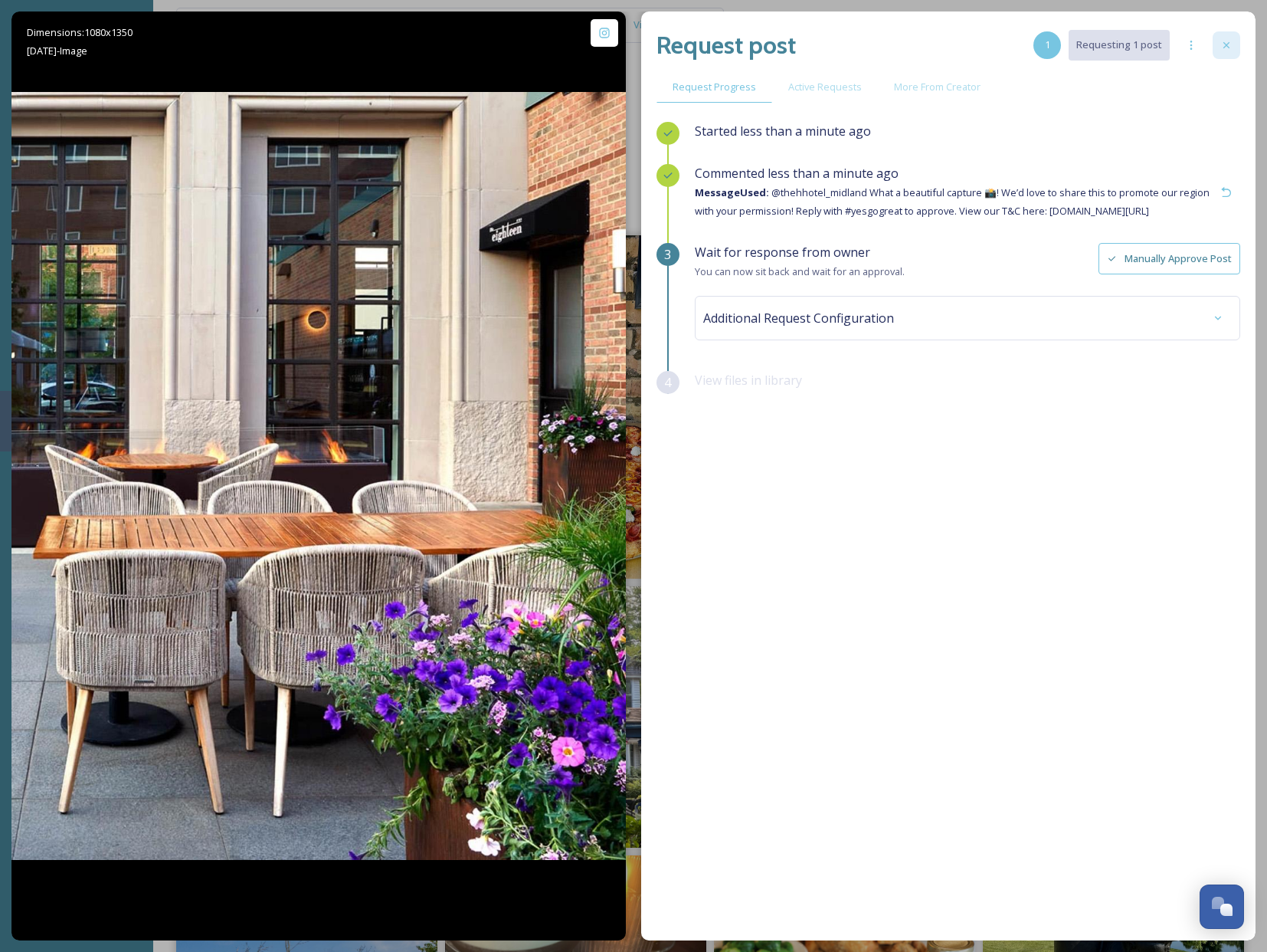
click at [1225, 44] on icon at bounding box center [1226, 44] width 12 height 12
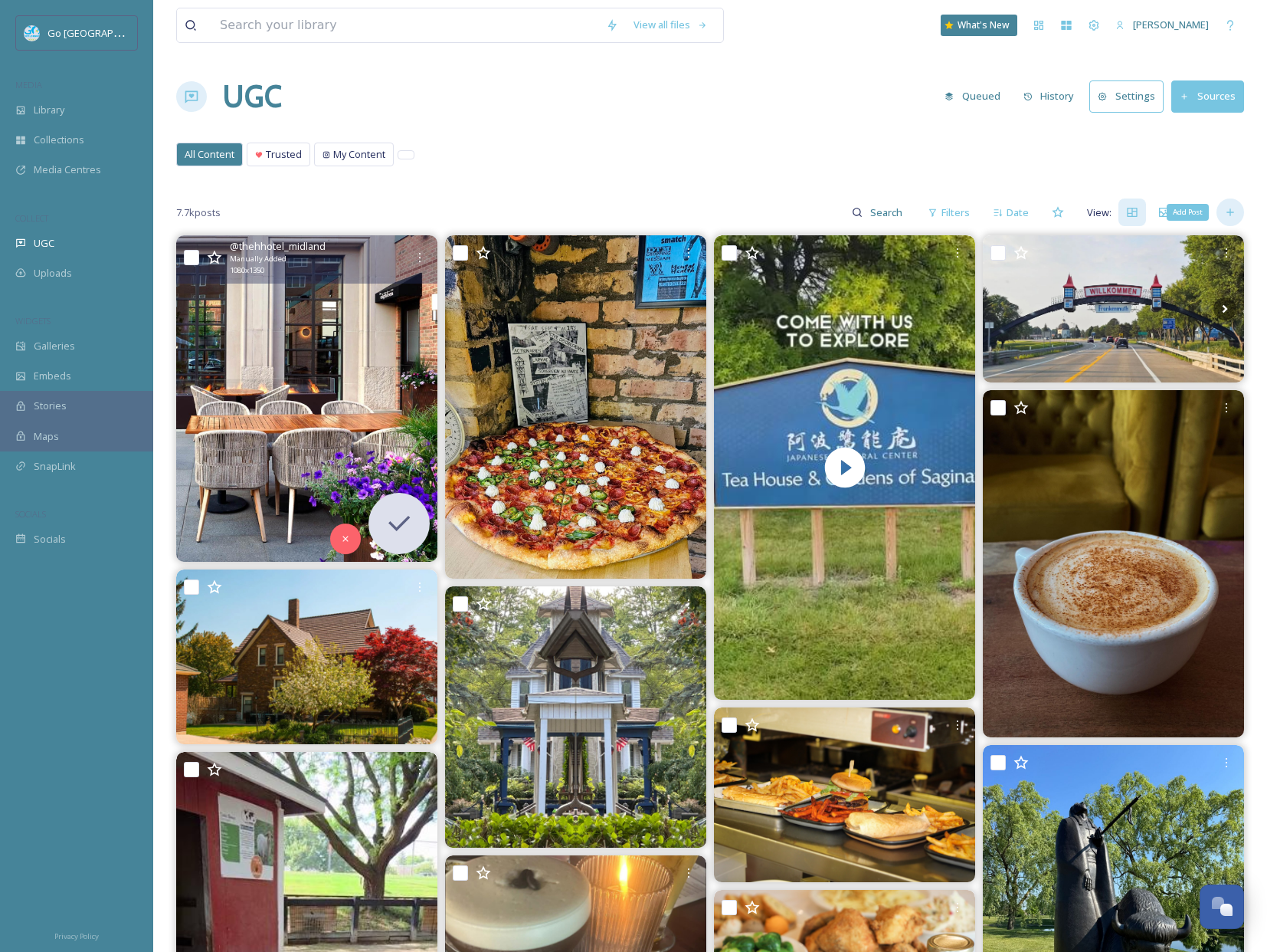
click at [1236, 210] on div "Add Post" at bounding box center [1231, 213] width 27 height 27
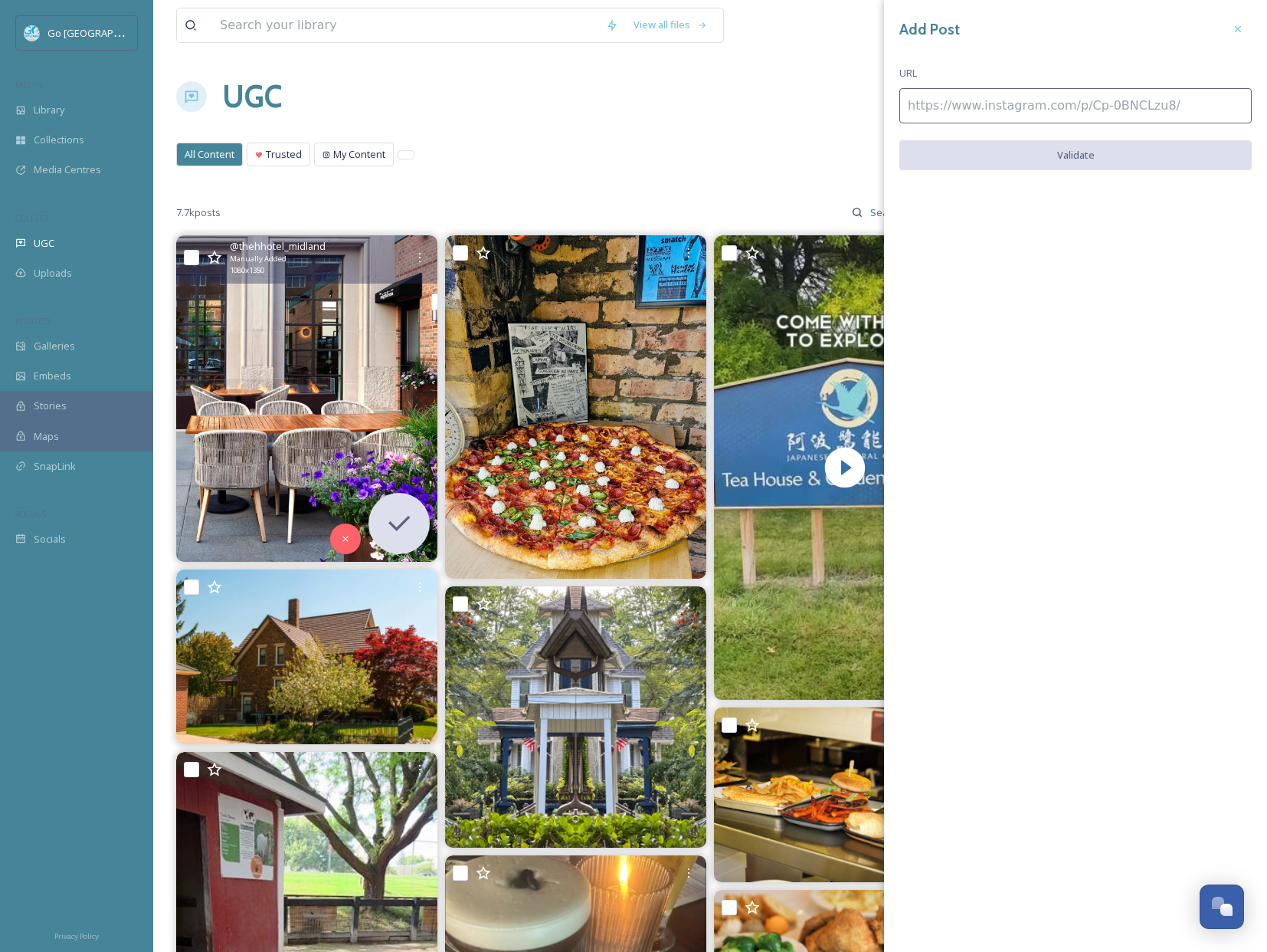
click at [971, 110] on input at bounding box center [1075, 106] width 352 height 36
paste input "[URL][DOMAIN_NAME]"
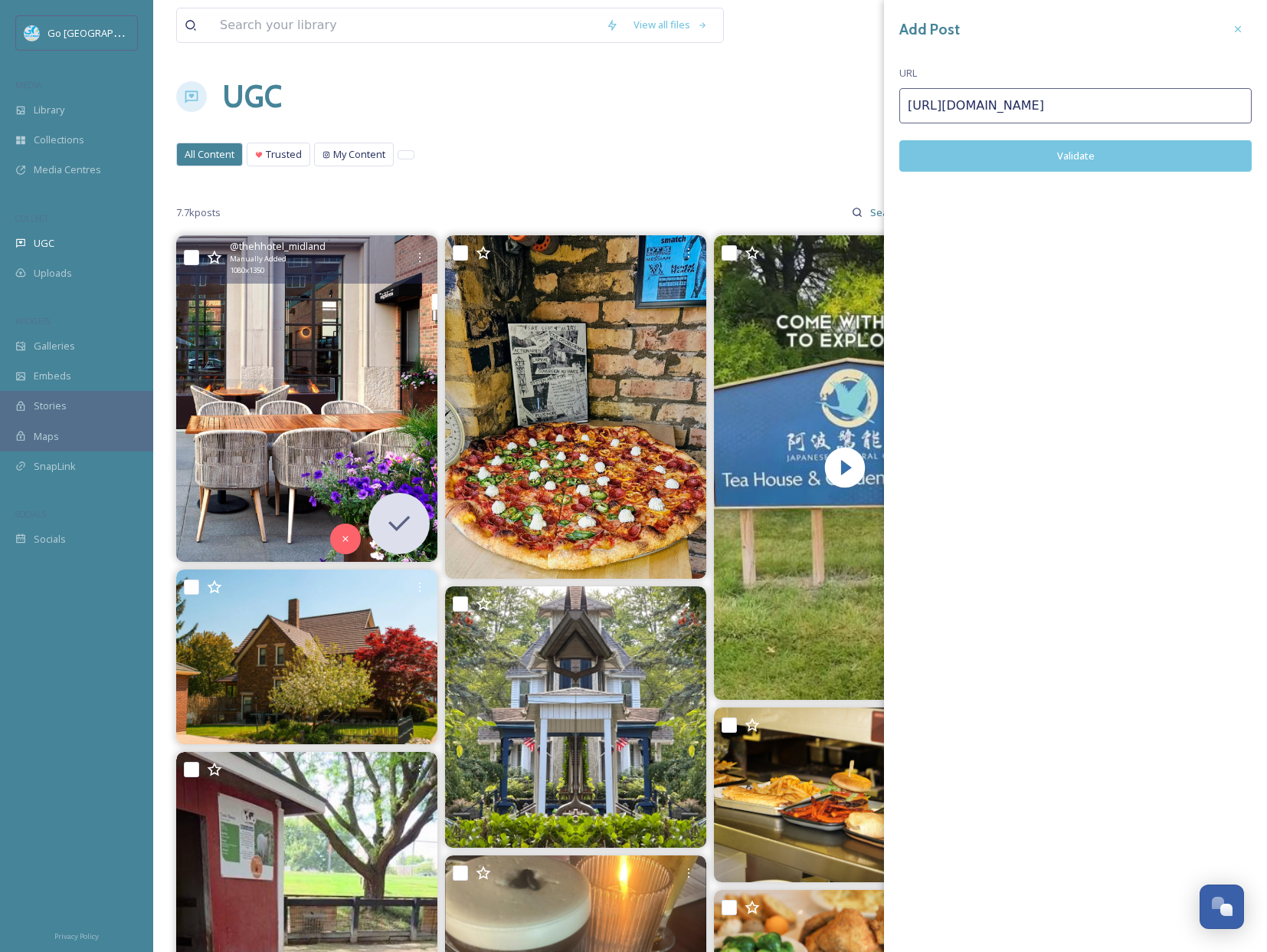
type input "[URL][DOMAIN_NAME]"
click at [1064, 163] on button "Validate" at bounding box center [1075, 156] width 352 height 32
click at [1089, 155] on button "Add Post" at bounding box center [1075, 156] width 352 height 32
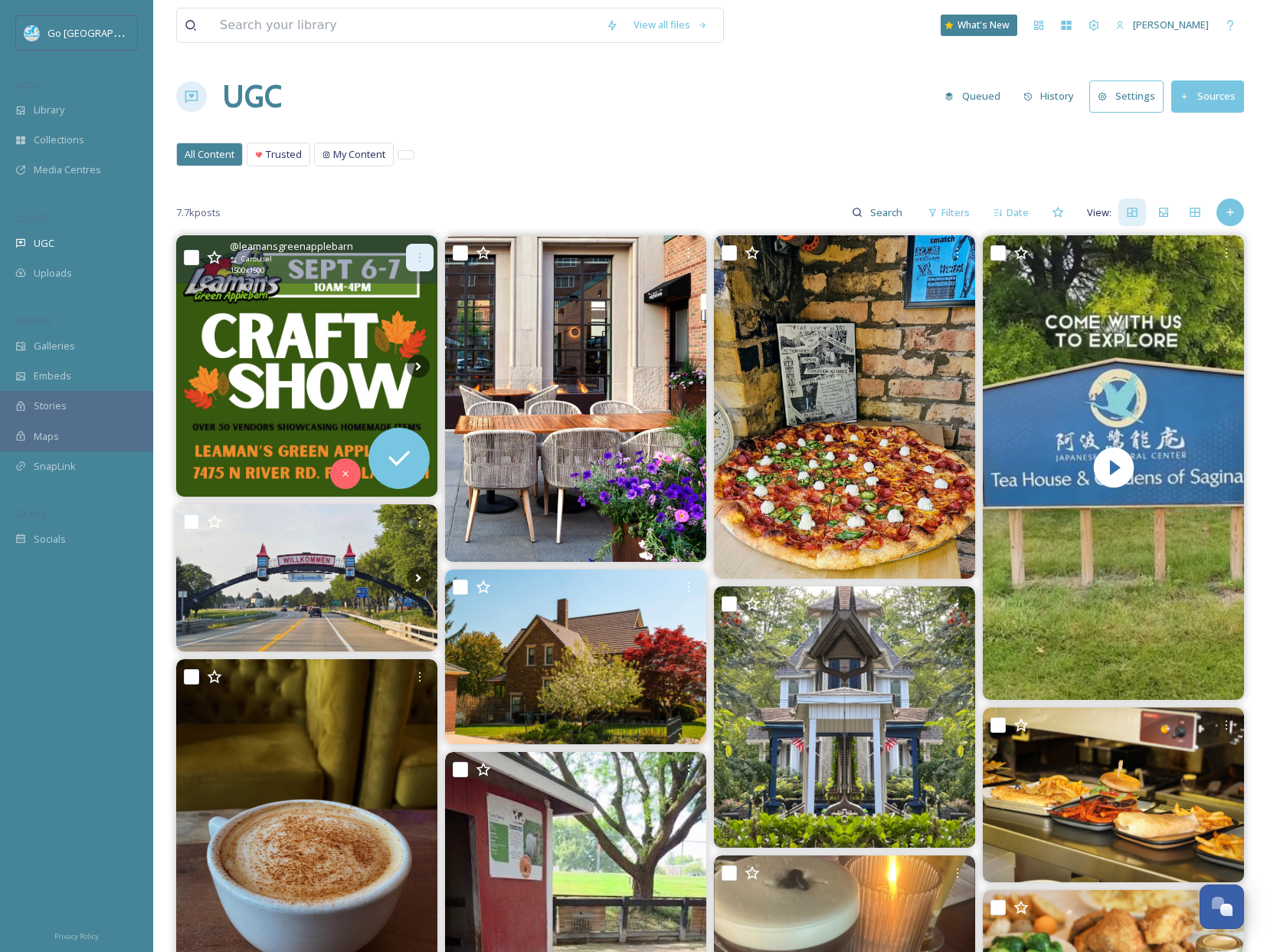
click at [421, 259] on icon at bounding box center [419, 257] width 12 height 12
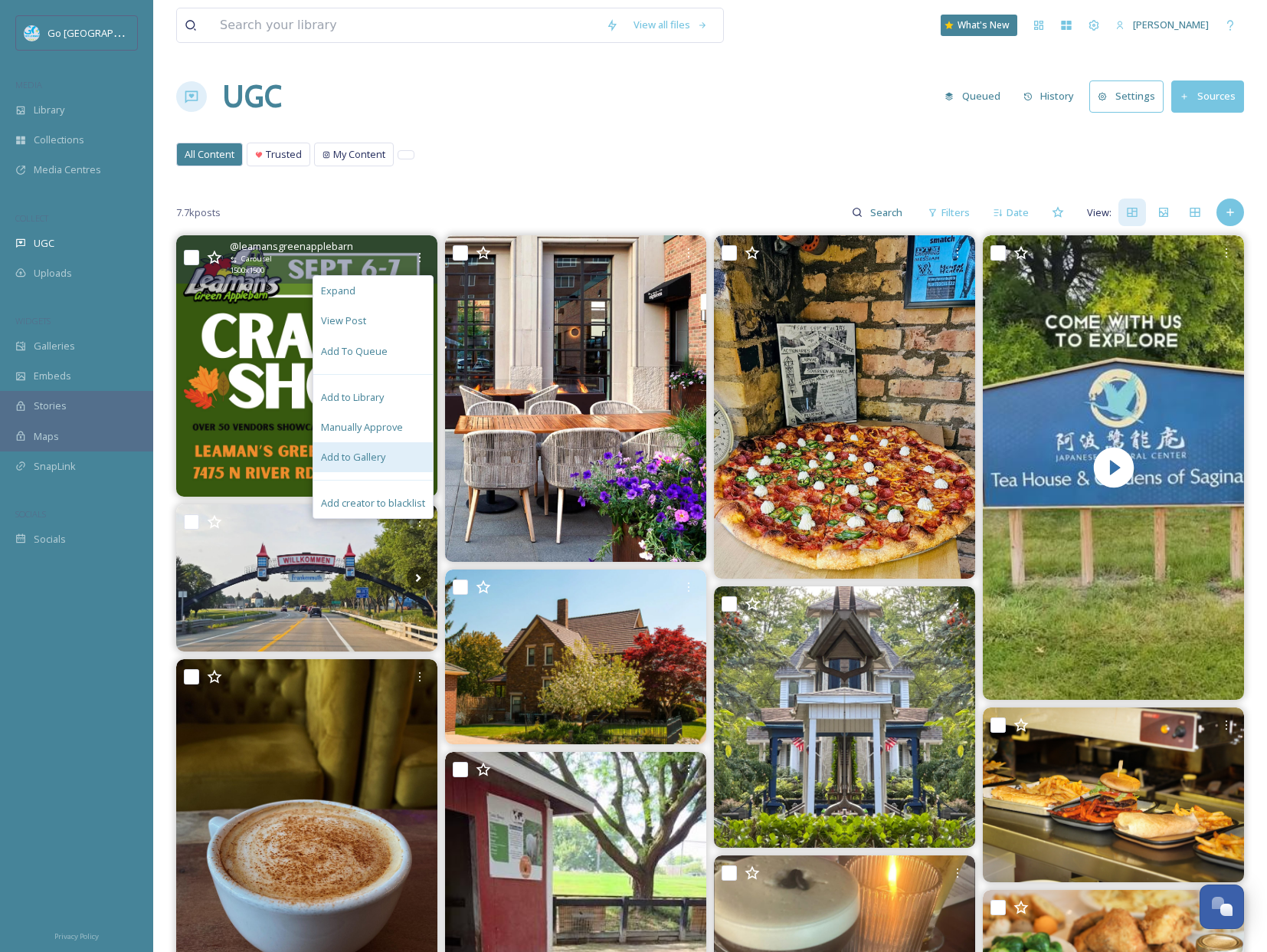
click at [393, 459] on div "Add to Gallery" at bounding box center [373, 457] width 120 height 30
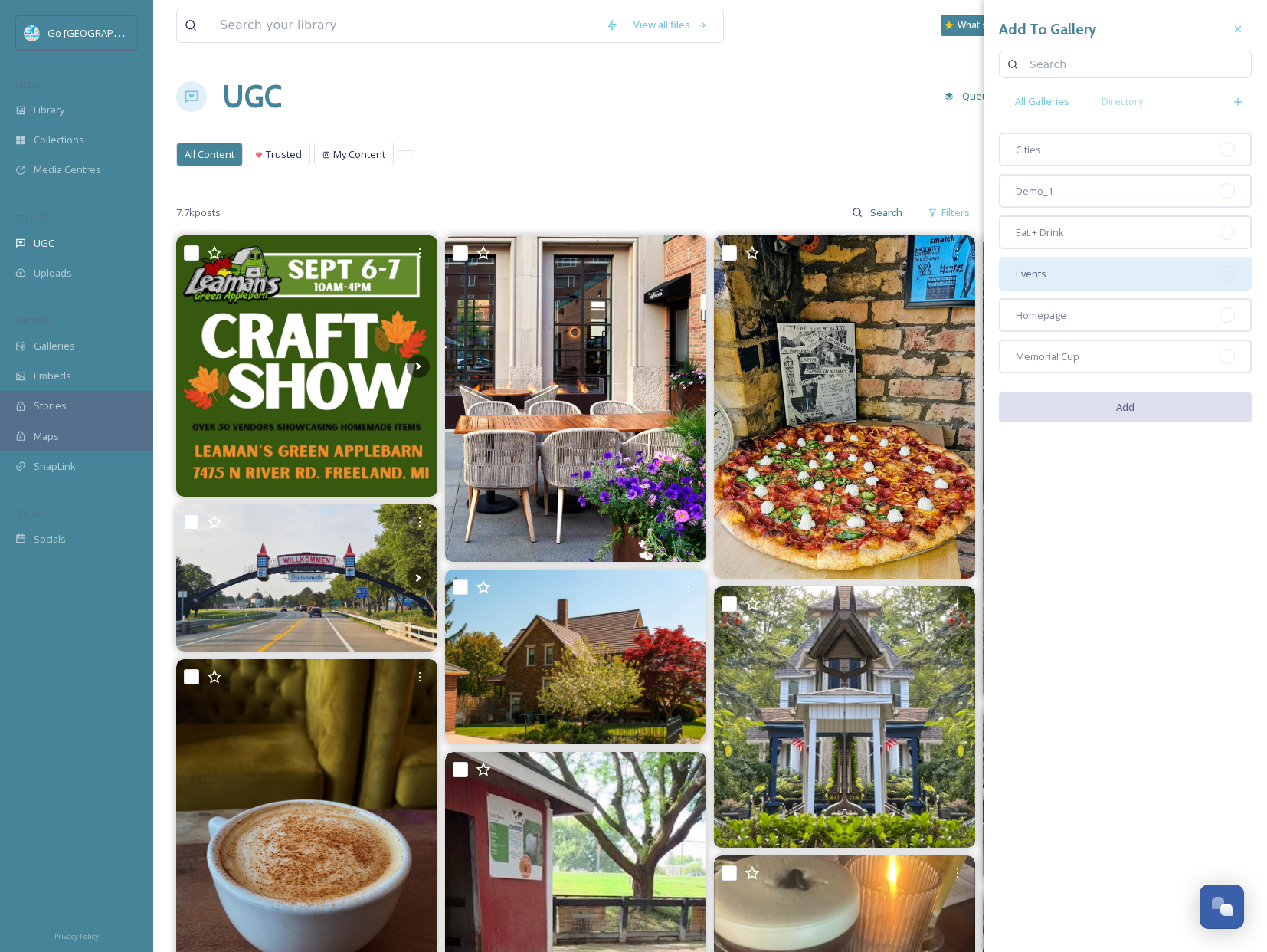
click at [1057, 272] on div "Events" at bounding box center [1125, 274] width 253 height 34
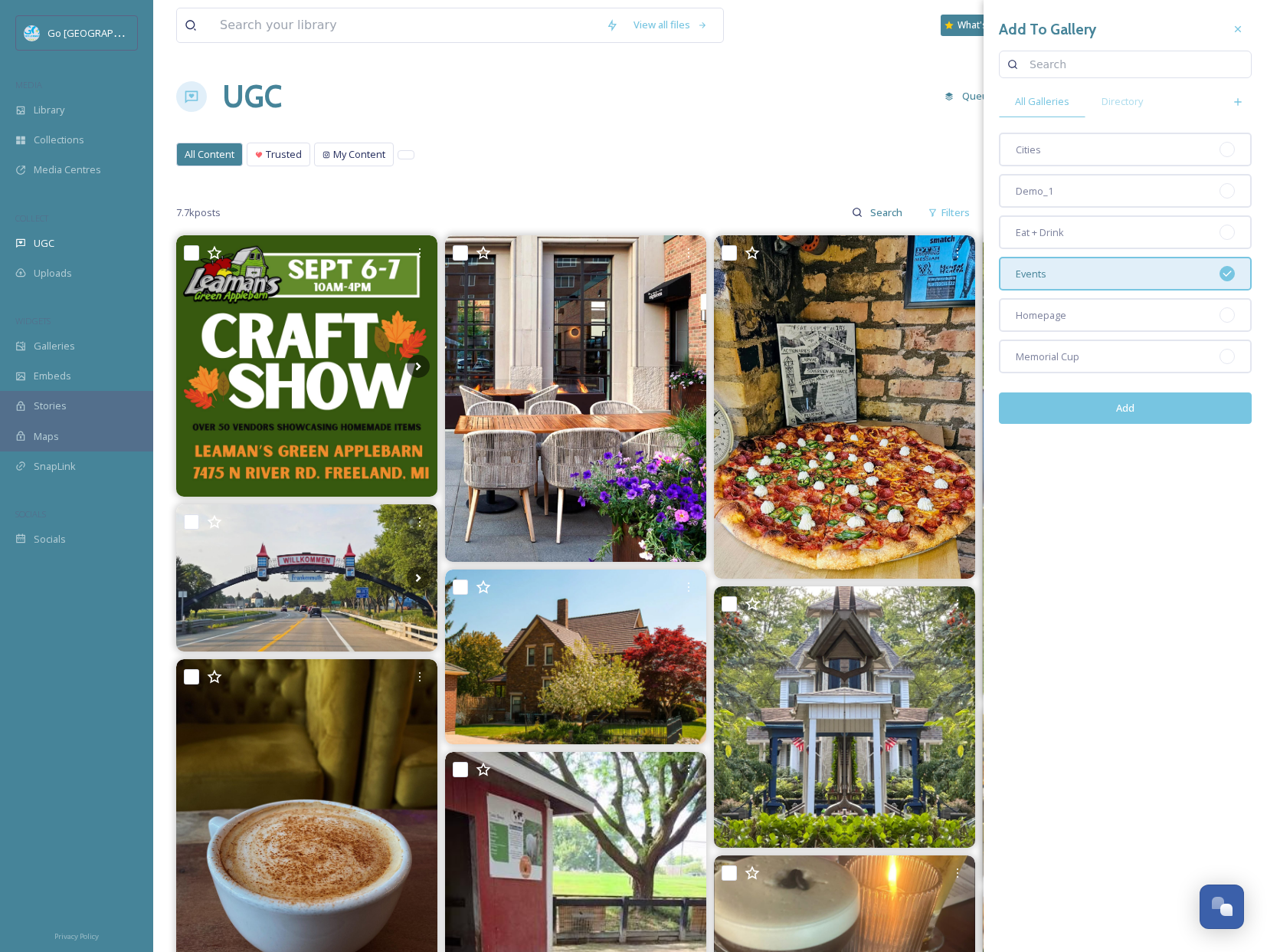
click at [1139, 423] on div "Add" at bounding box center [1125, 407] width 253 height 54
click at [1138, 406] on button "Add" at bounding box center [1125, 407] width 253 height 32
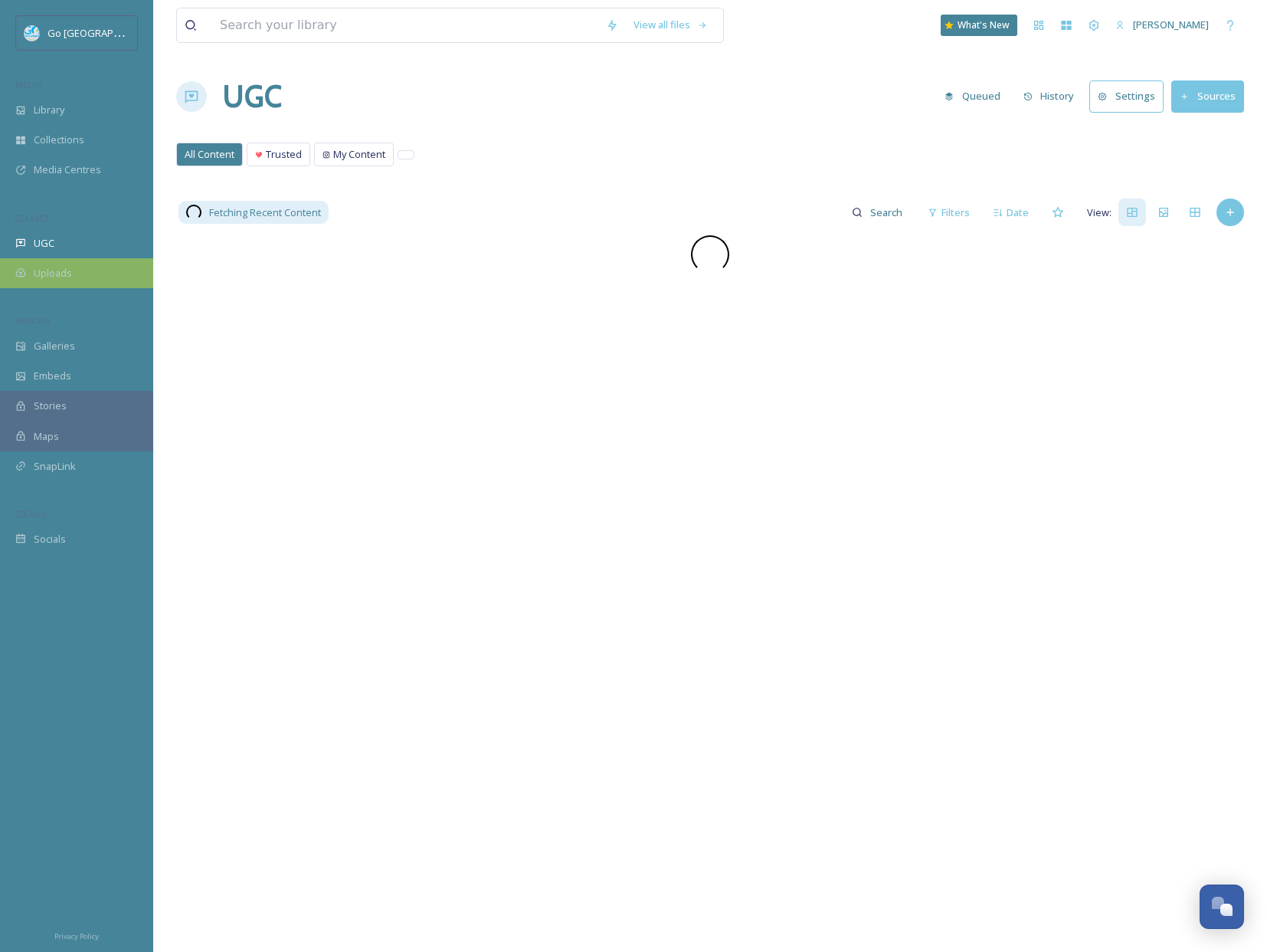
click at [85, 265] on div "Uploads" at bounding box center [77, 273] width 154 height 30
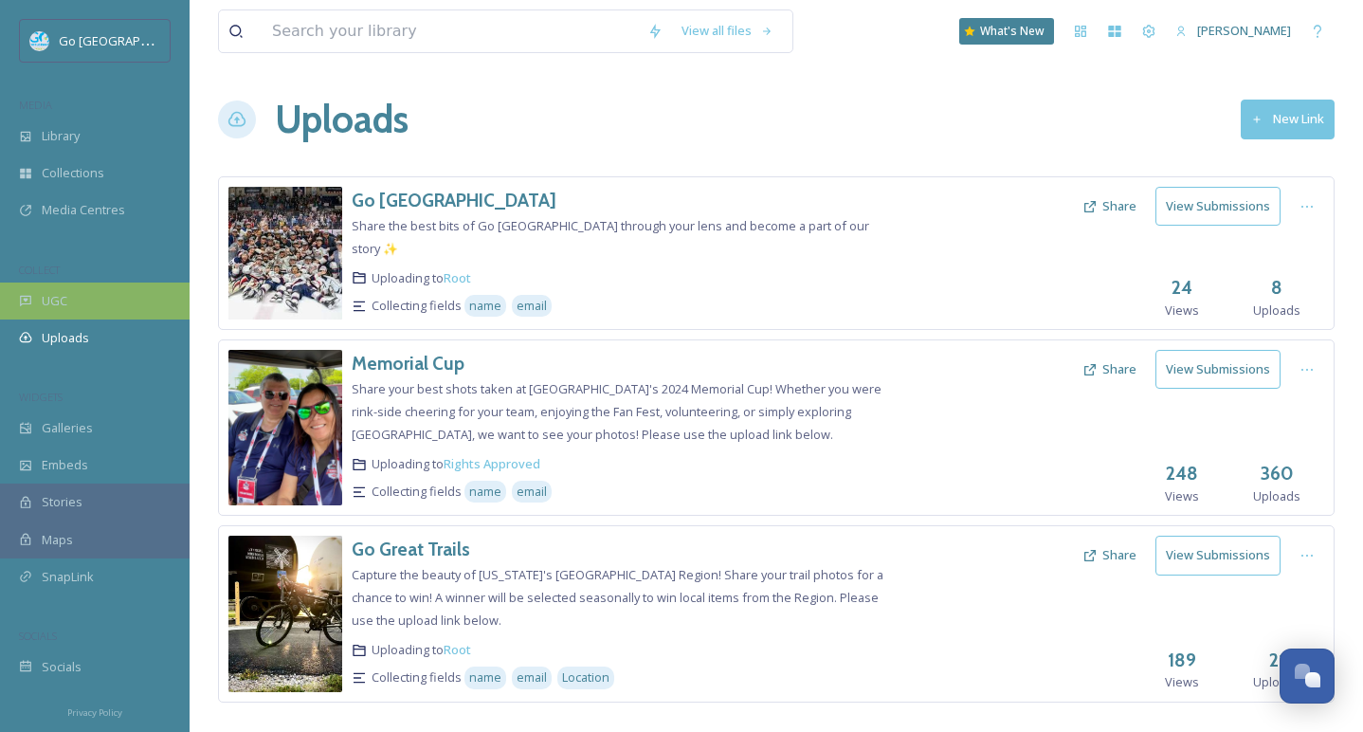
click at [57, 298] on span "UGC" at bounding box center [55, 301] width 26 height 18
